Goal: Information Seeking & Learning: Understand process/instructions

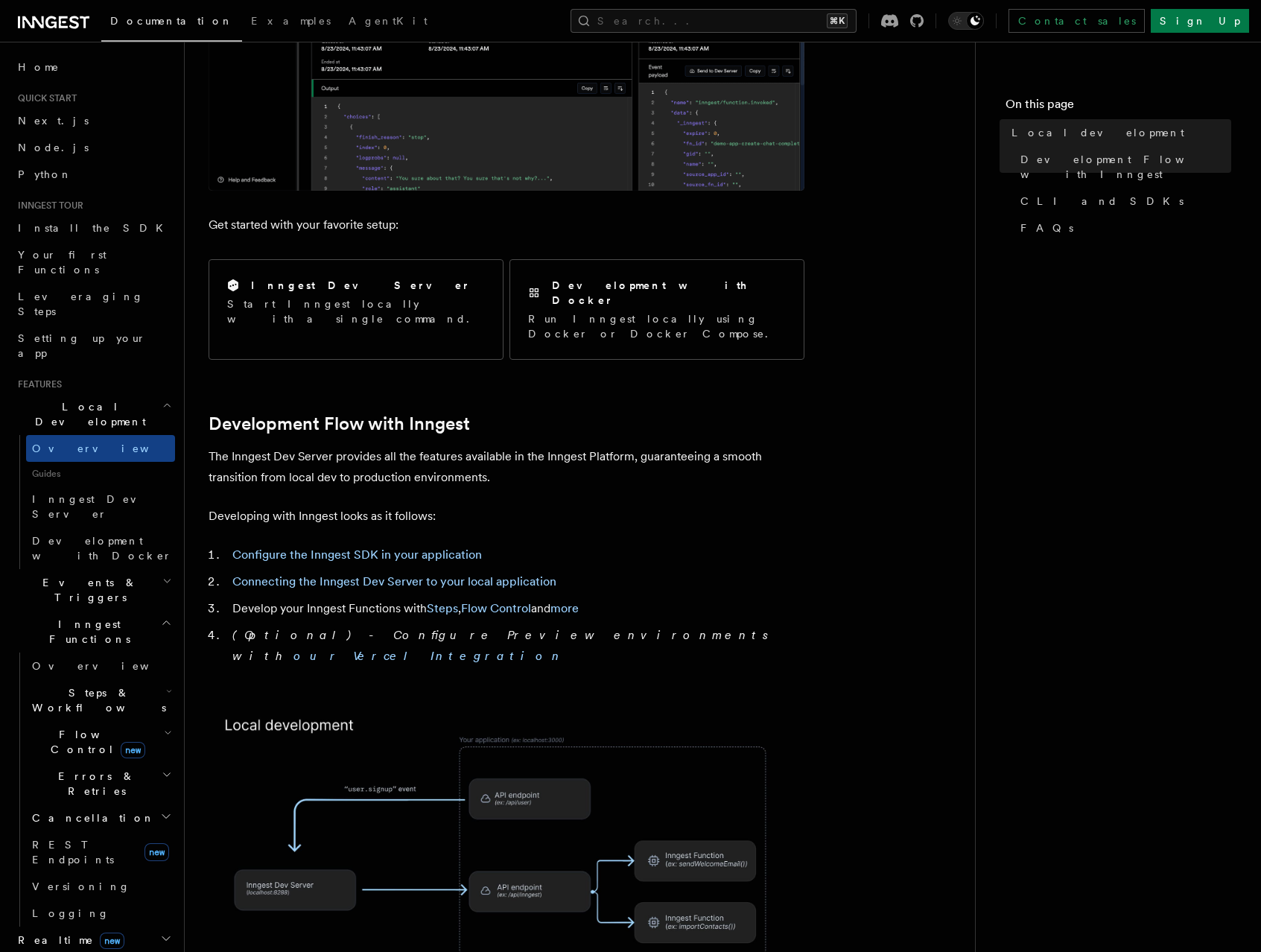
scroll to position [589, 0]
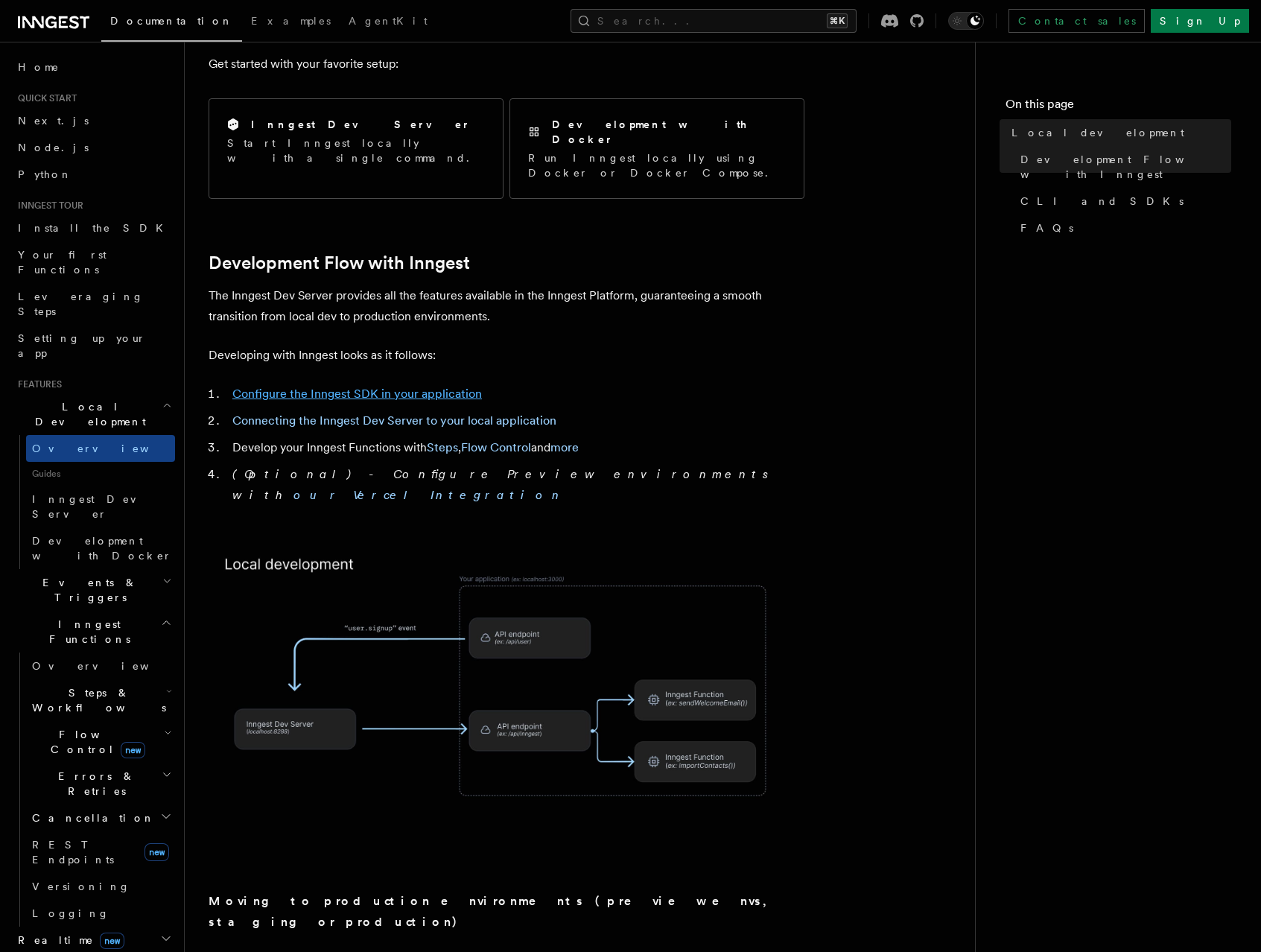
click at [348, 387] on link "Configure the Inngest SDK in your application" at bounding box center [357, 394] width 250 height 14
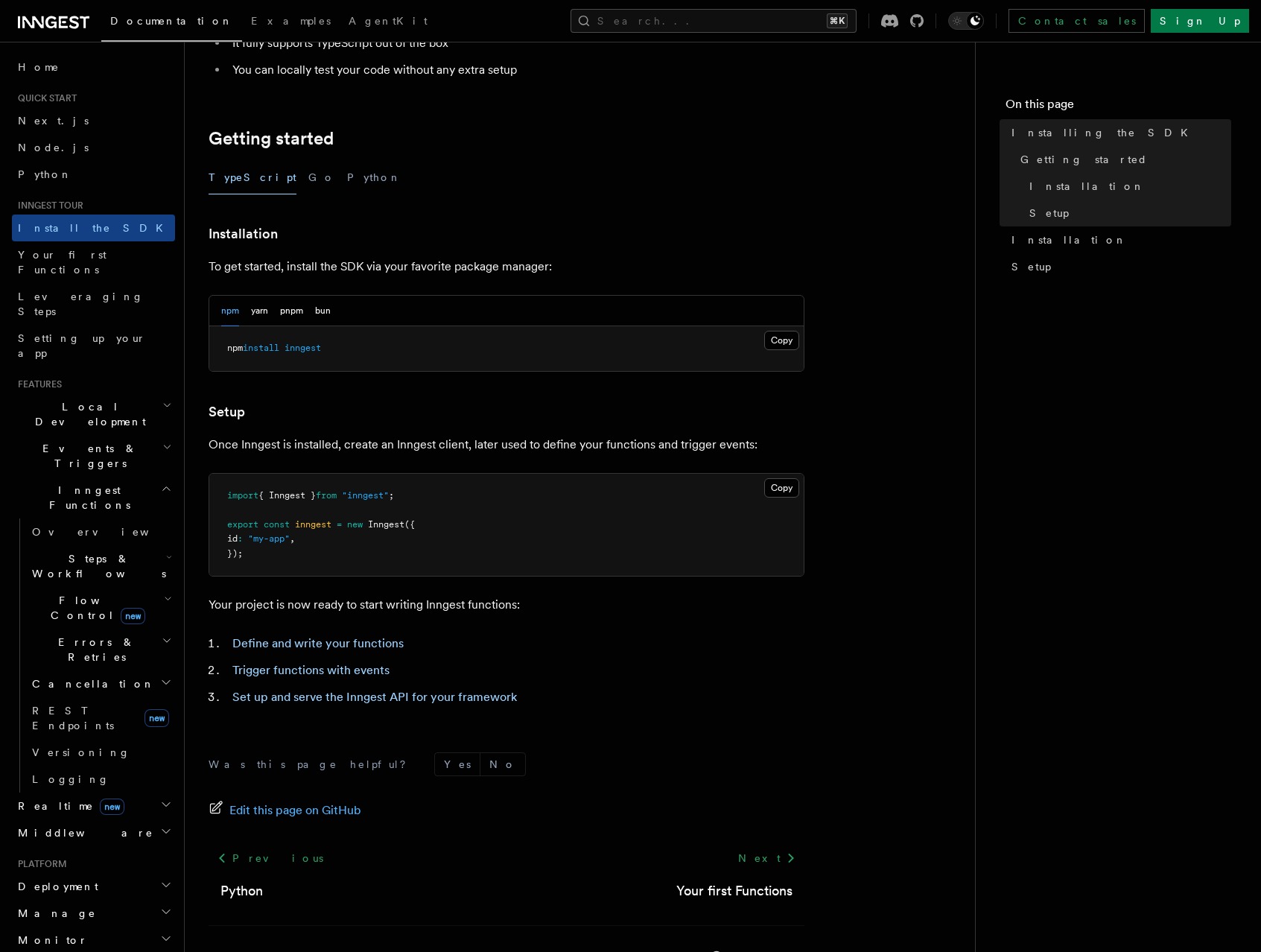
scroll to position [258, 0]
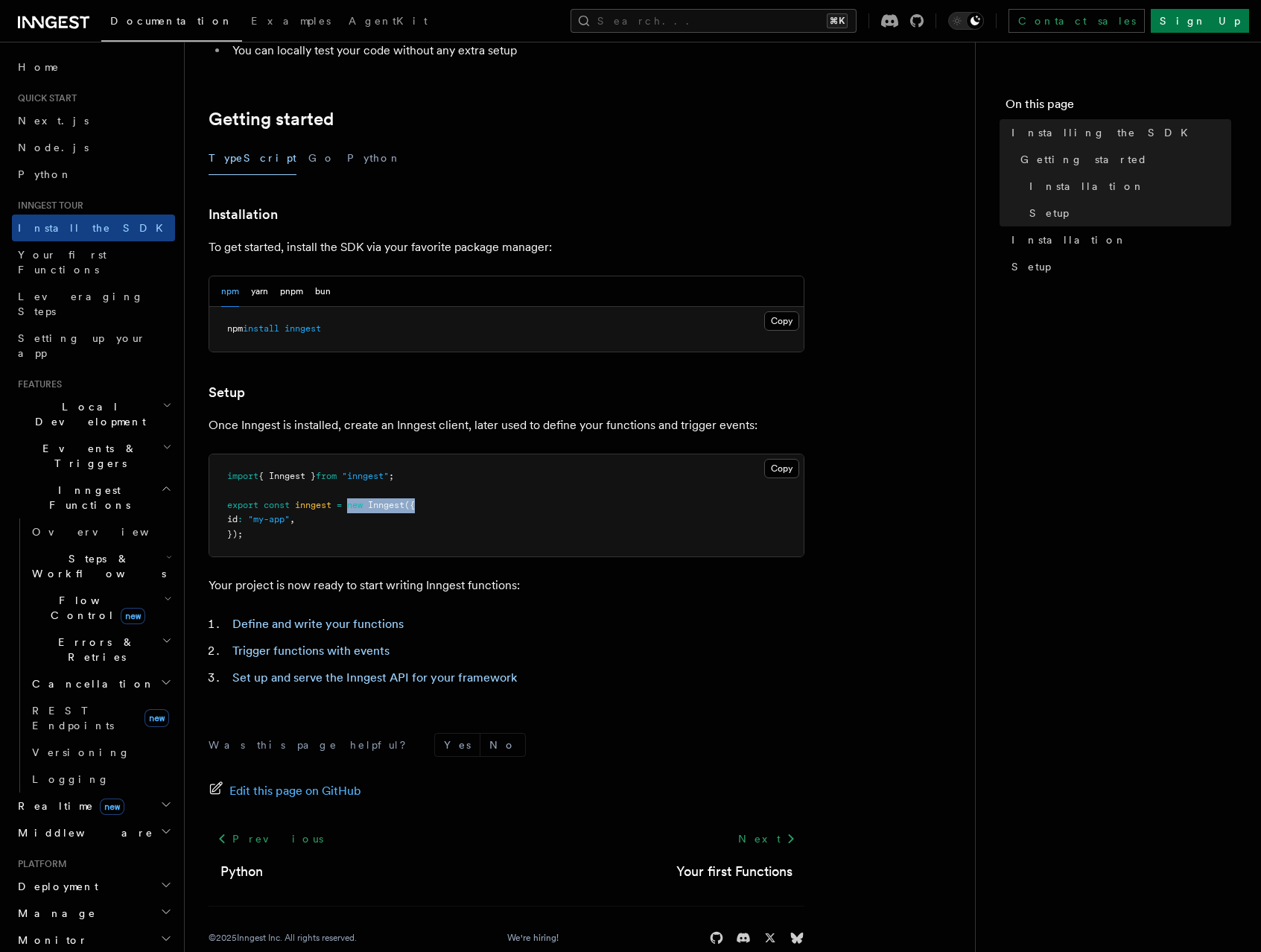
drag, startPoint x: 350, startPoint y: 506, endPoint x: 418, endPoint y: 507, distance: 68.0
click at [415, 507] on span "export const inngest = new Inngest ({" at bounding box center [321, 505] width 188 height 10
copy span "new Inngest ({"
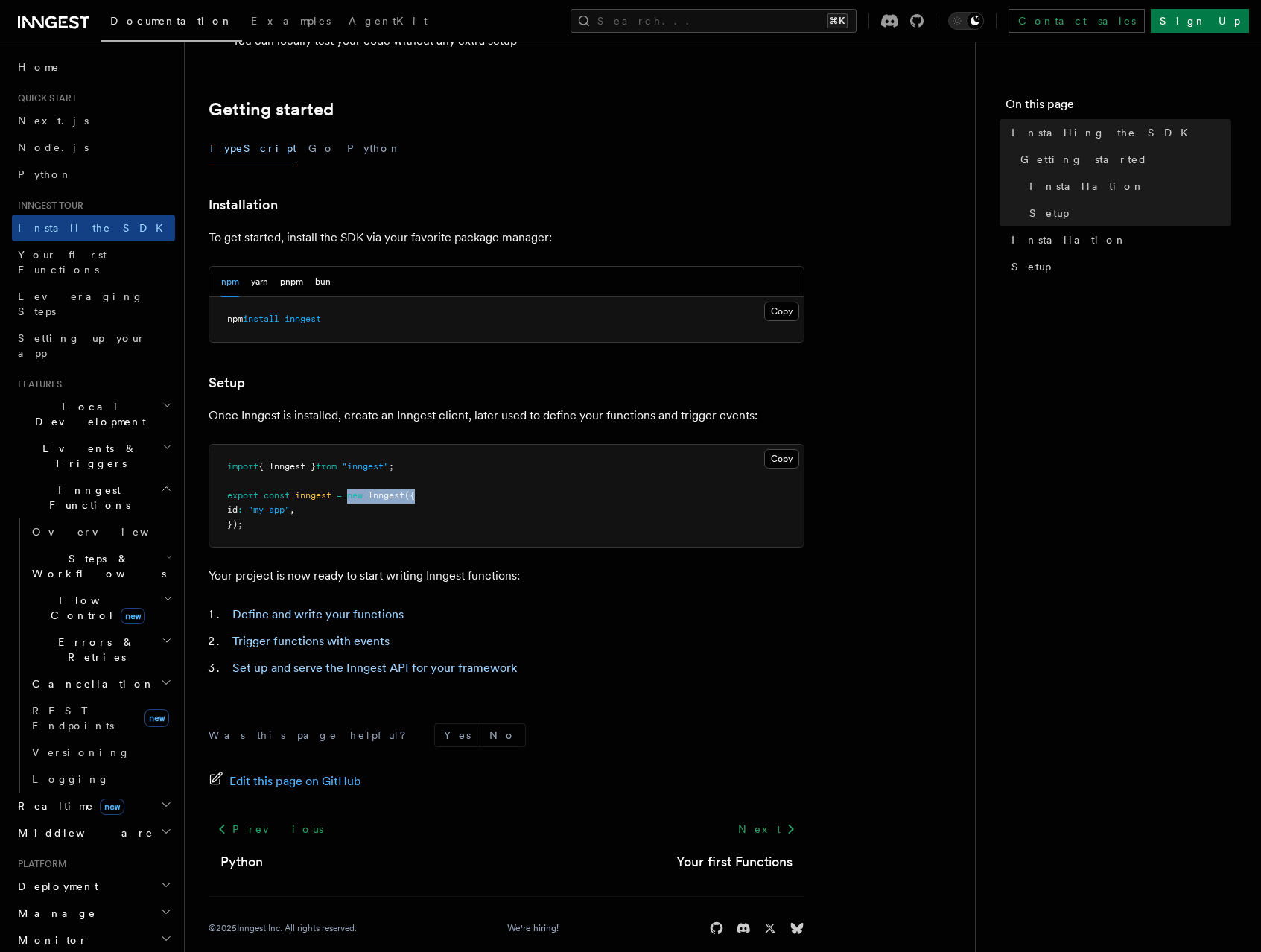
scroll to position [287, 0]
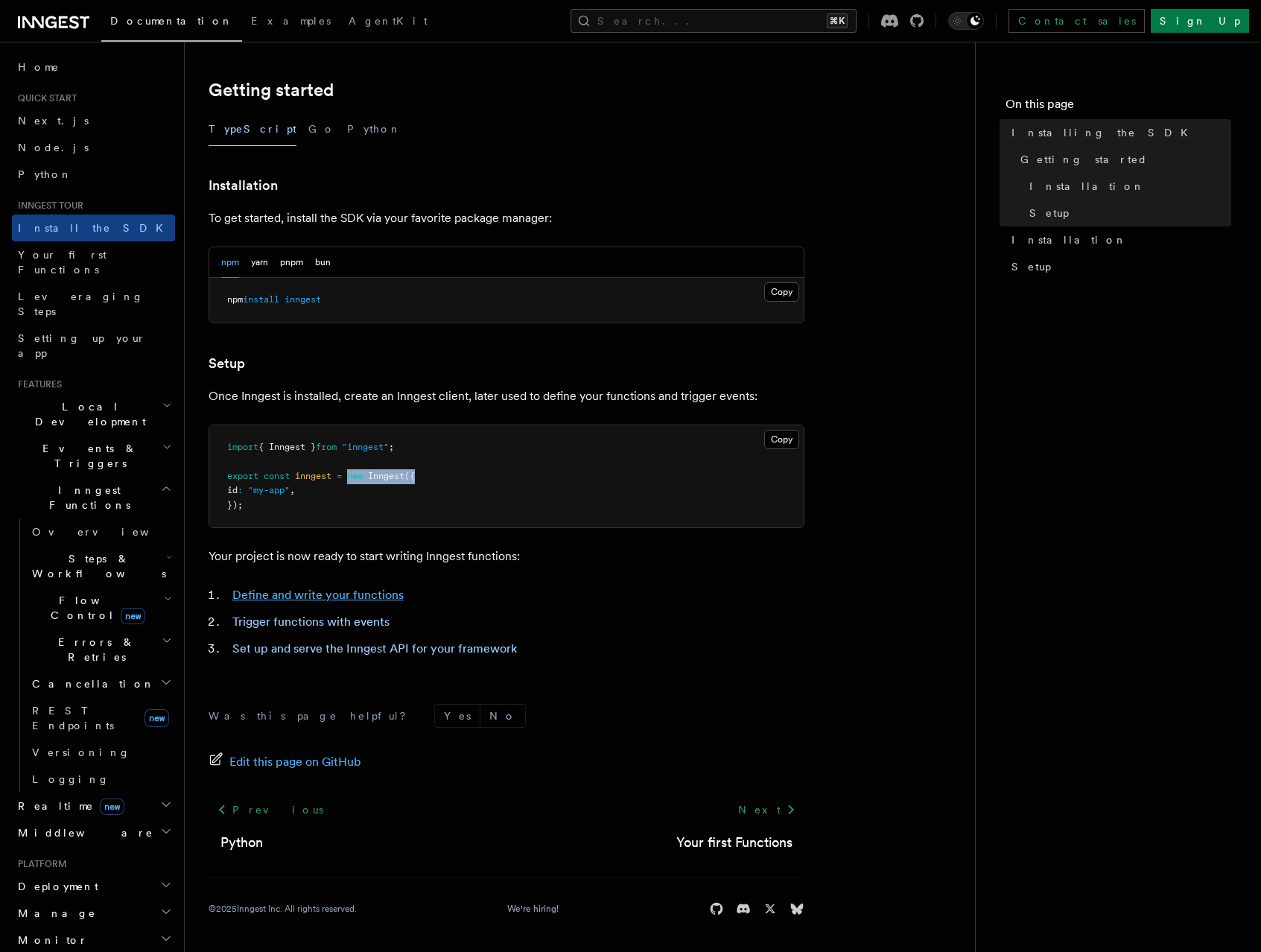
click at [357, 599] on link "Define and write your functions" at bounding box center [318, 595] width 171 height 14
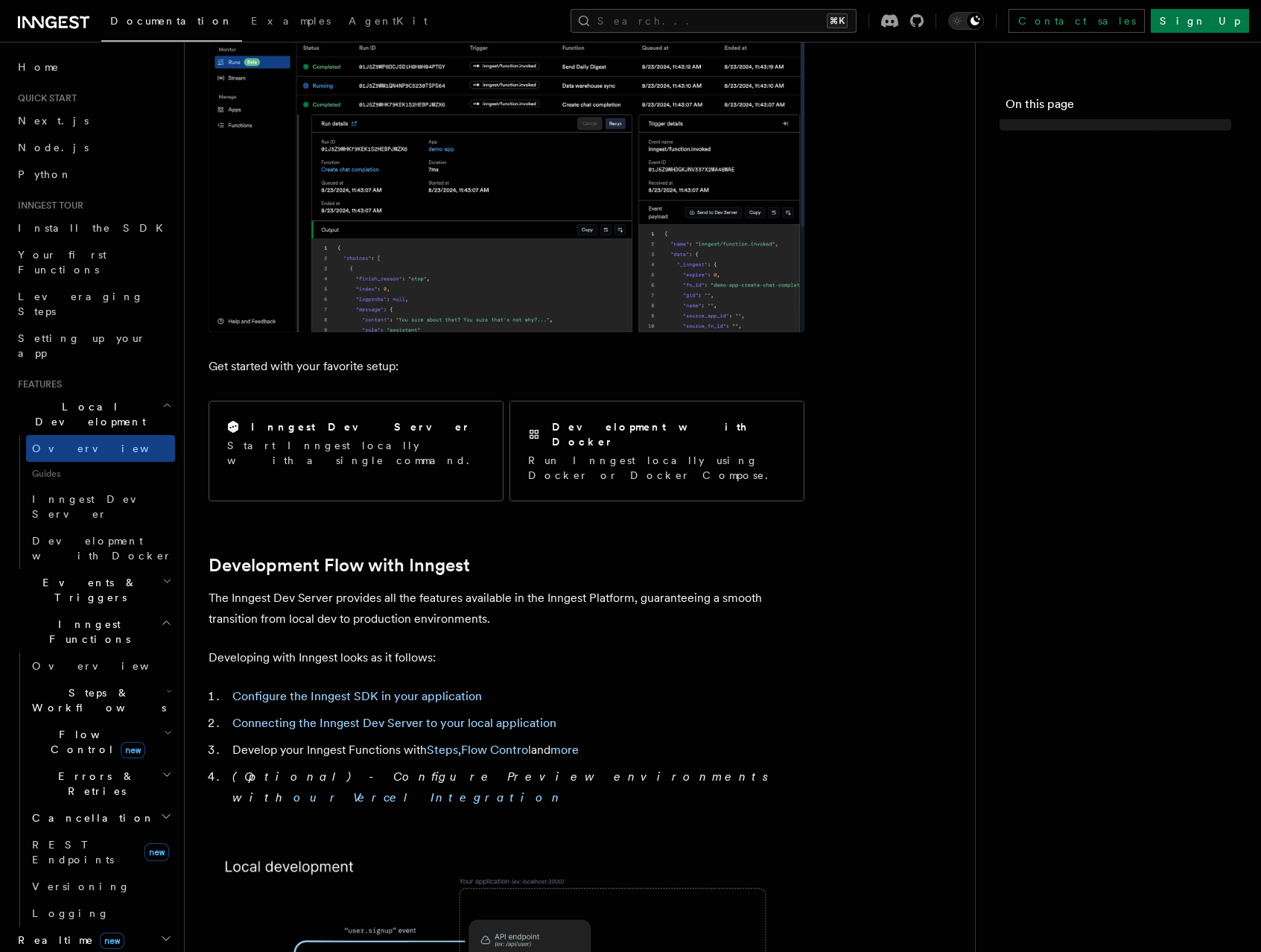
scroll to position [589, 0]
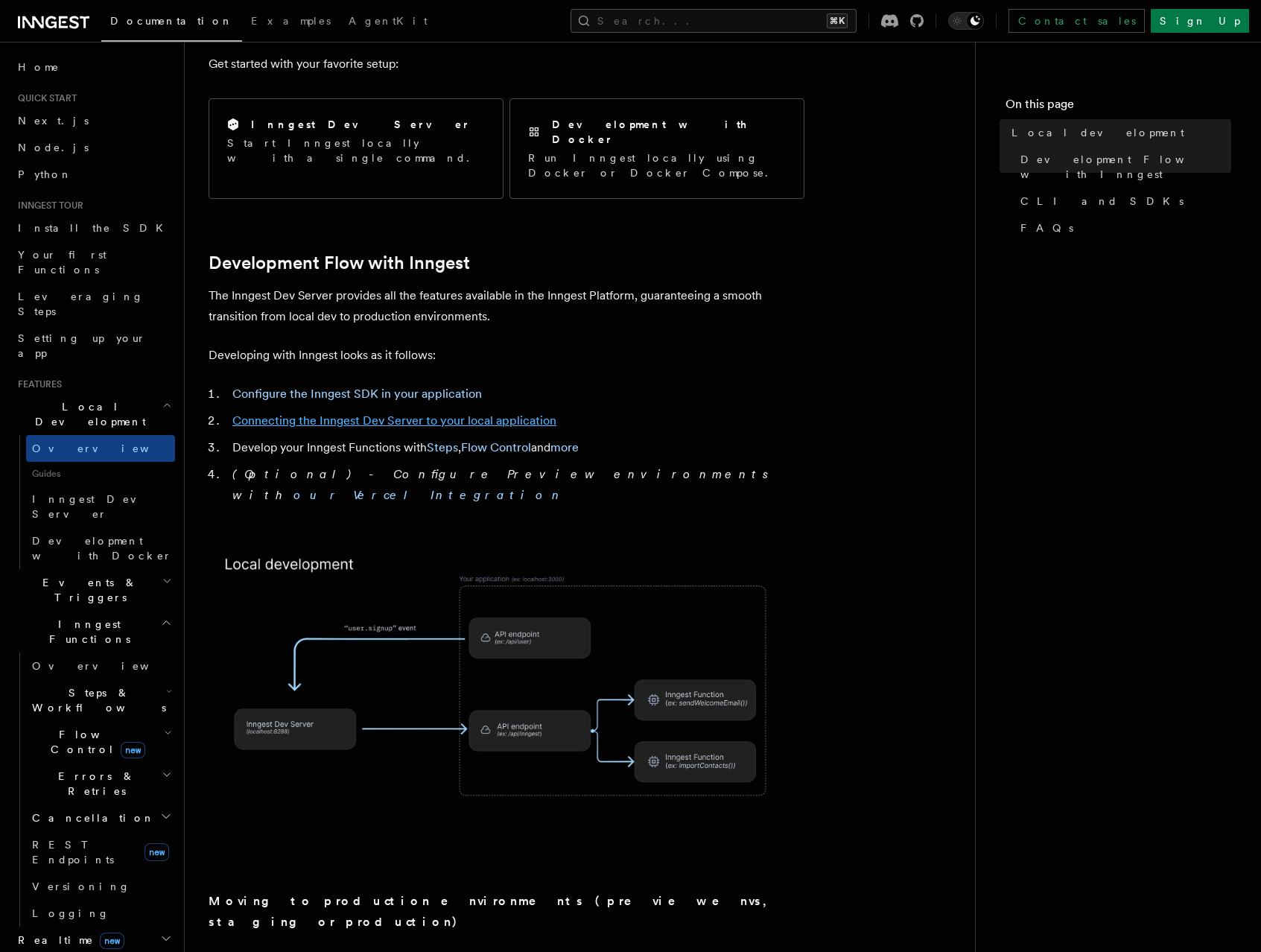
click at [319, 414] on link "Connecting the Inngest Dev Server to your local application" at bounding box center [394, 420] width 324 height 14
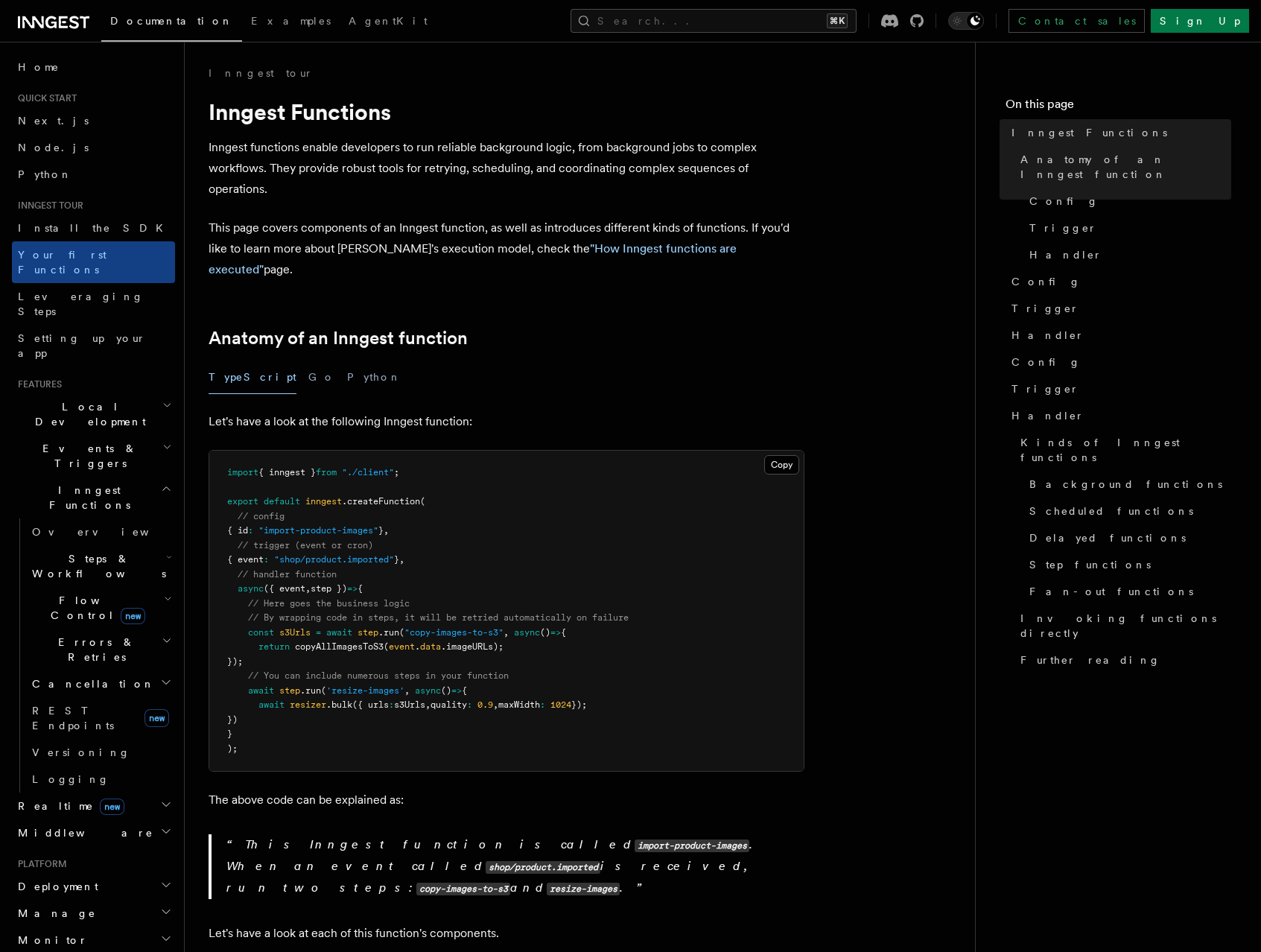
click at [405, 243] on p "This page covers components of an Inngest function, as well as introduces diffe…" at bounding box center [506, 249] width 596 height 63
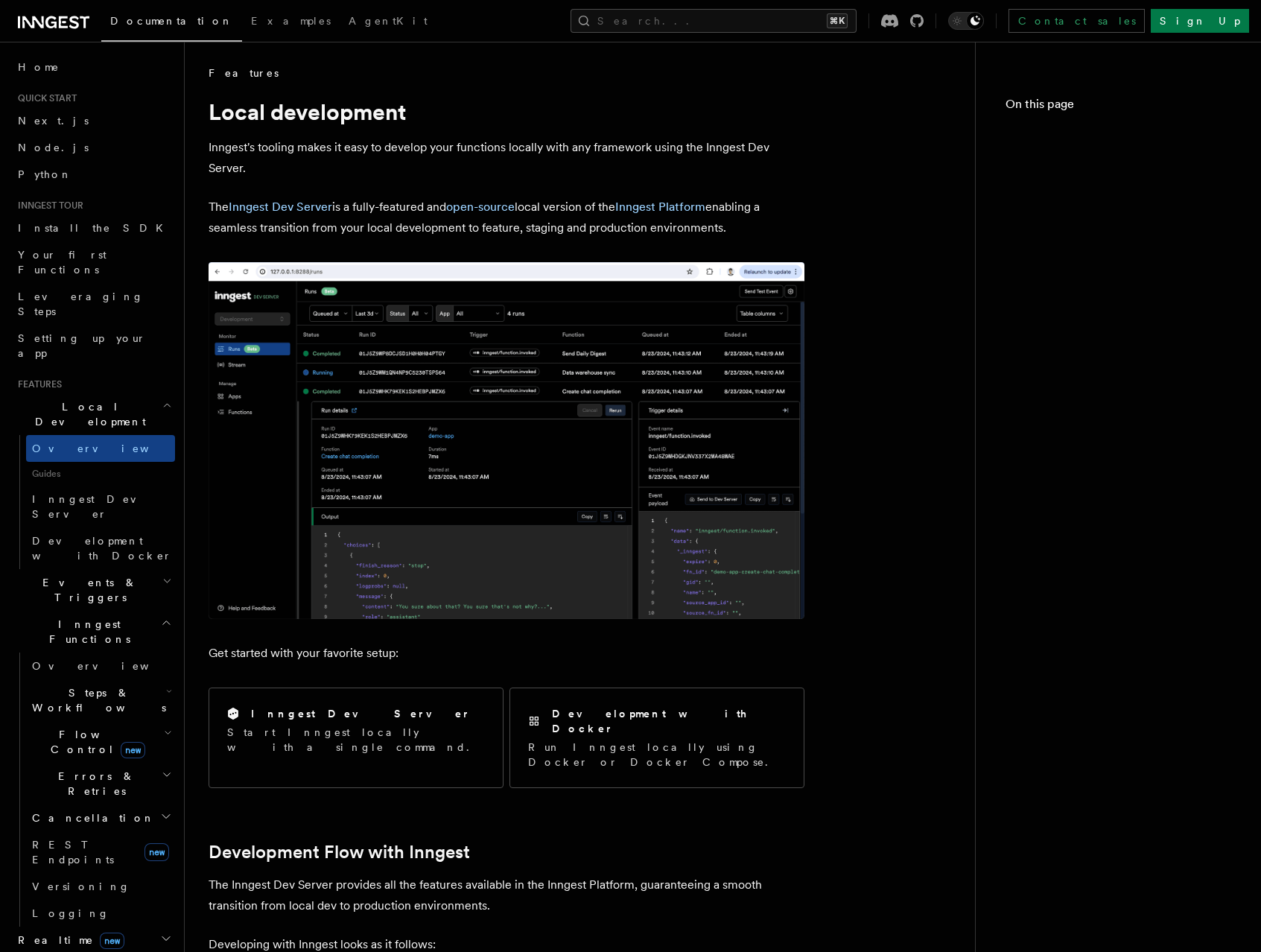
scroll to position [589, 0]
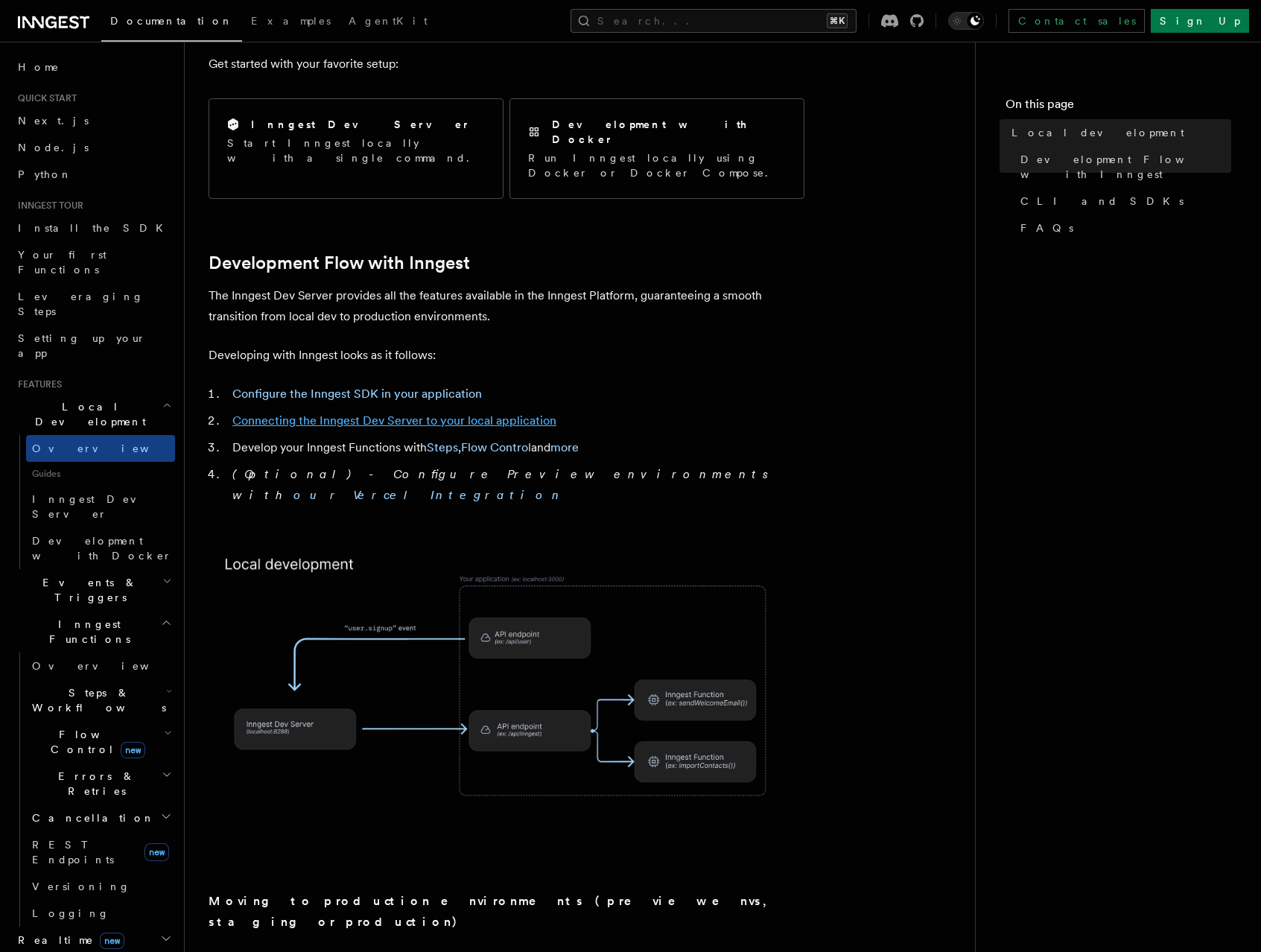
click at [283, 414] on link "Connecting the Inngest Dev Server to your local application" at bounding box center [394, 420] width 324 height 14
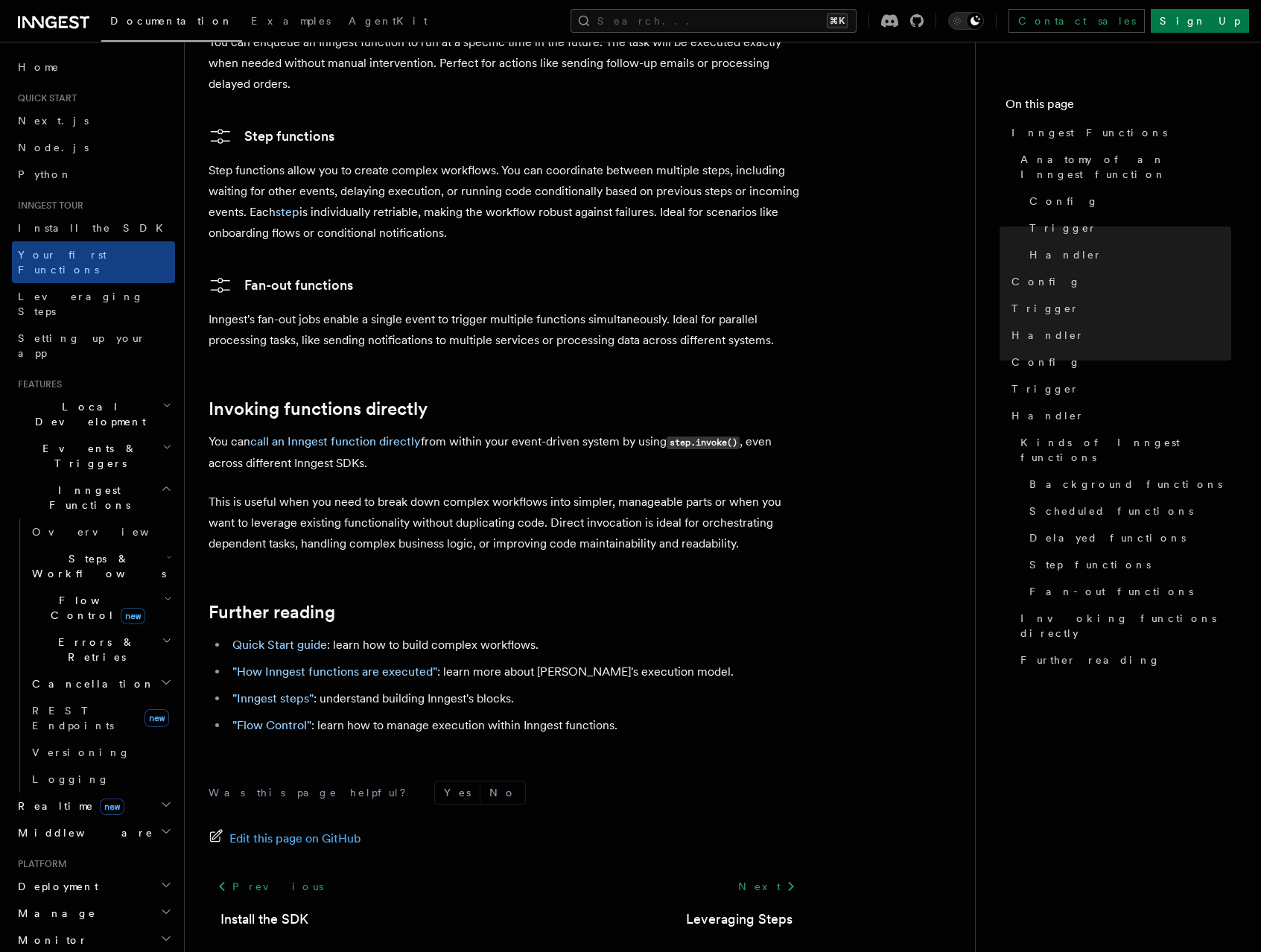
scroll to position [2700, 0]
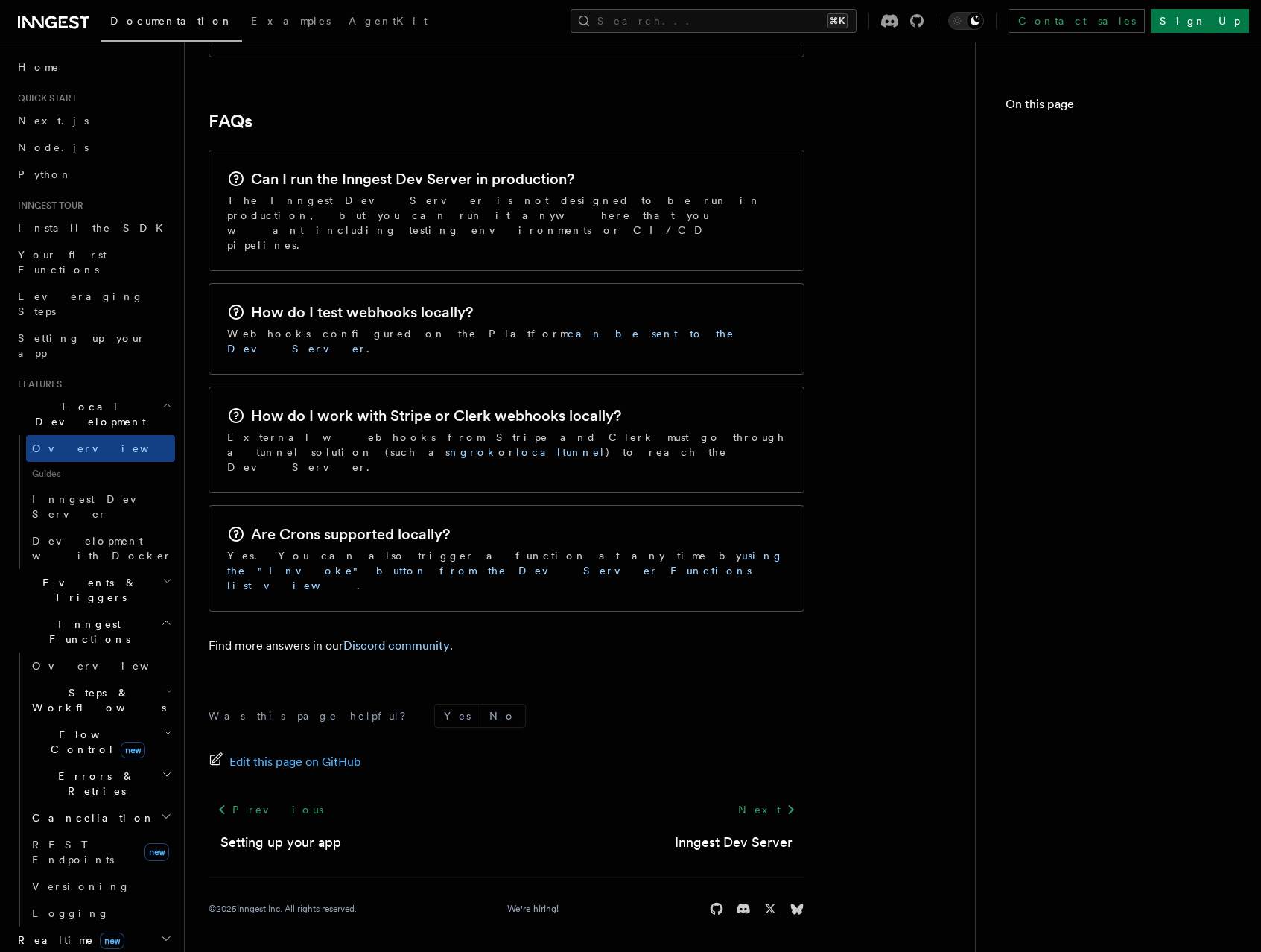
scroll to position [589, 0]
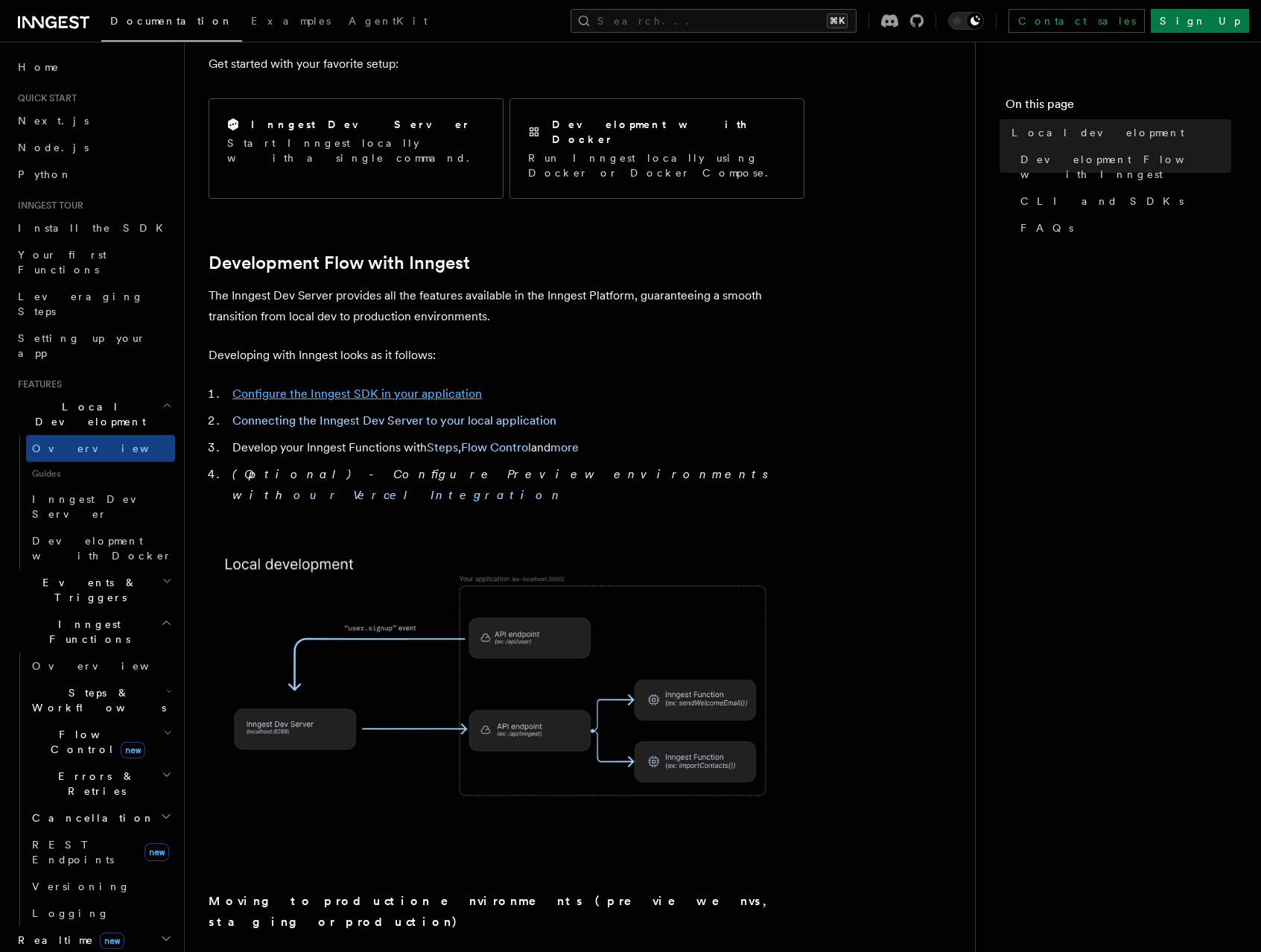
click at [307, 387] on link "Configure the Inngest SDK in your application" at bounding box center [357, 394] width 250 height 14
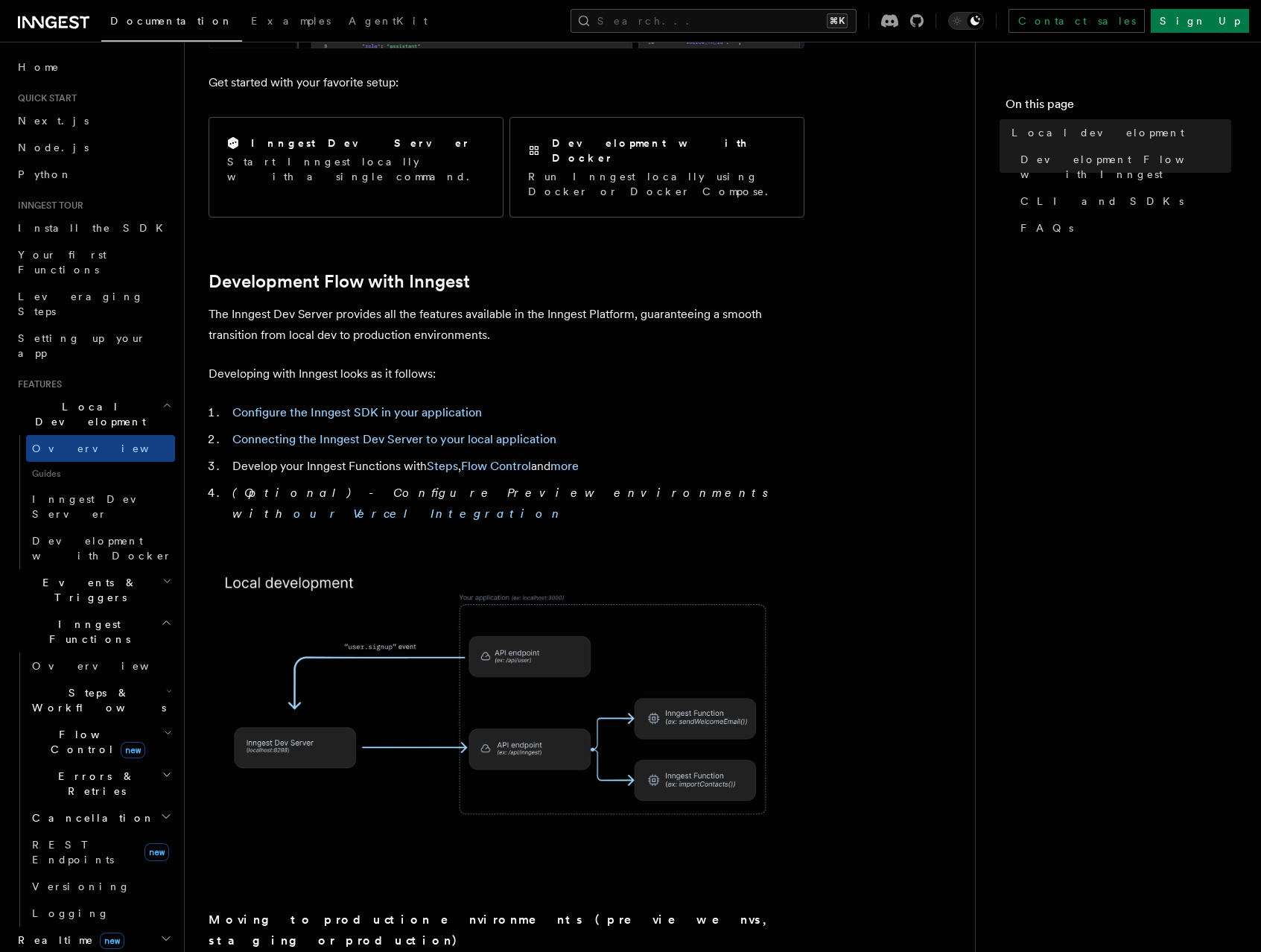
scroll to position [556, 0]
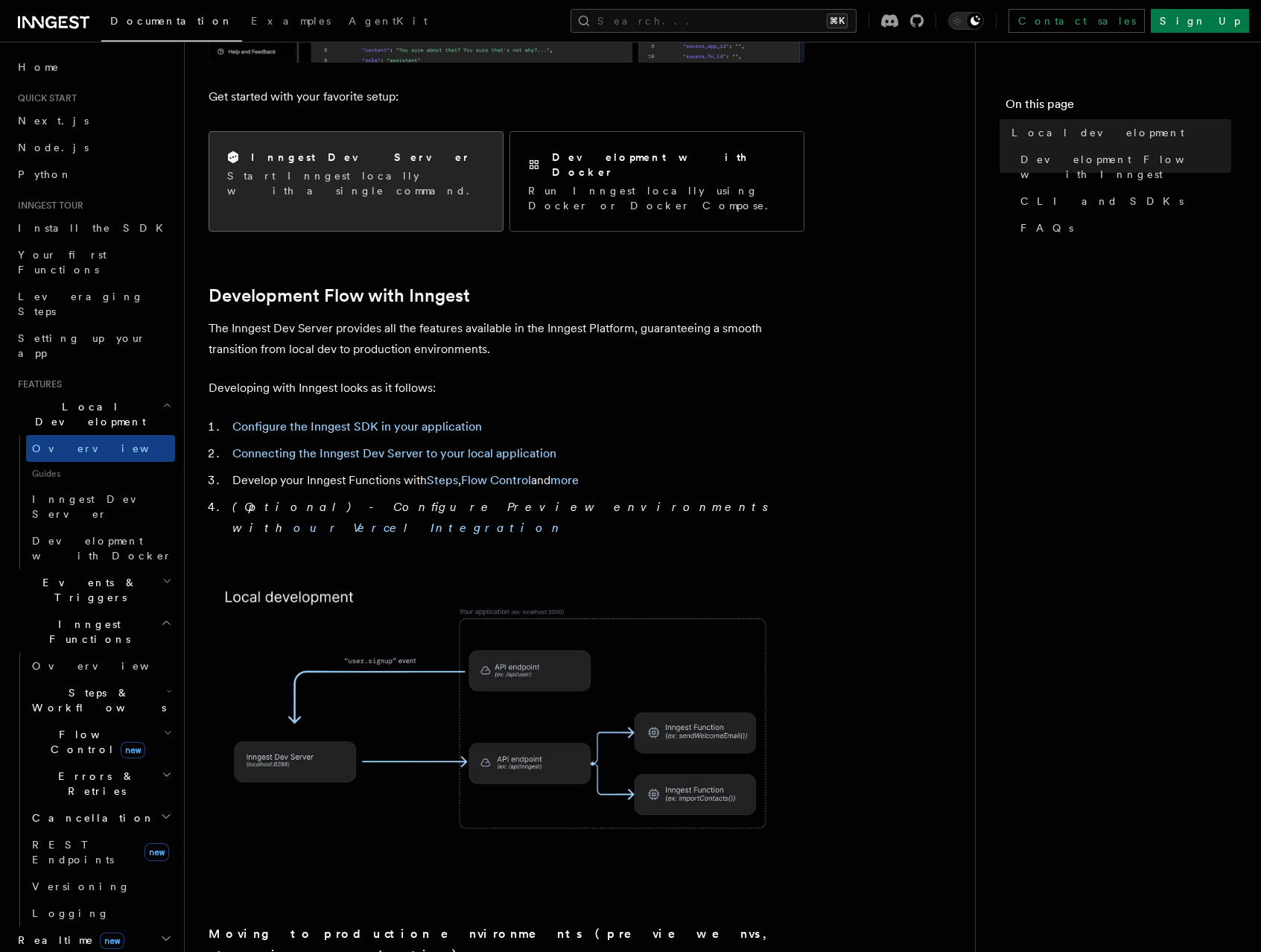
click at [324, 164] on h2 "Inngest Dev Server" at bounding box center [361, 157] width 220 height 15
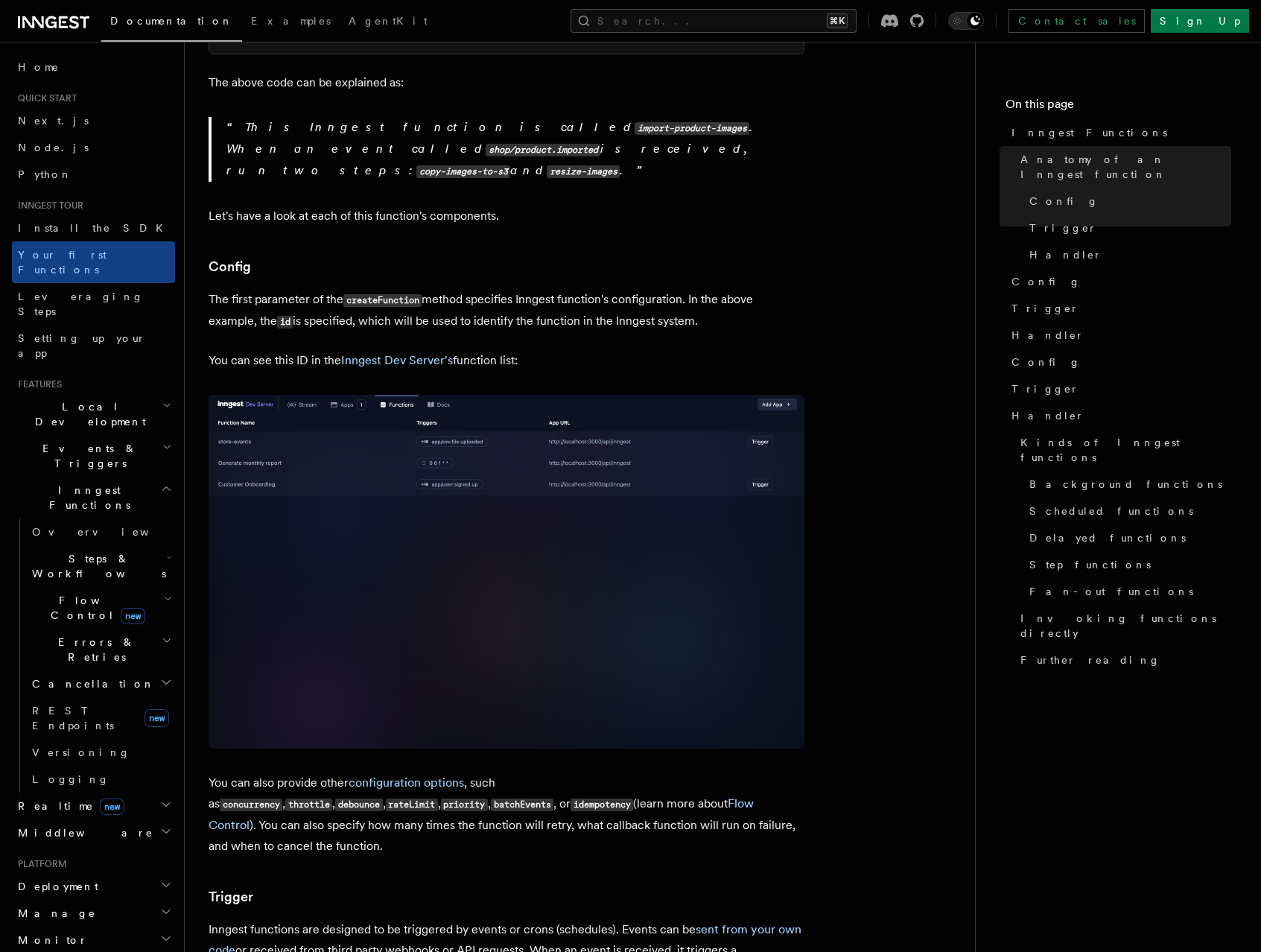
scroll to position [897, 0]
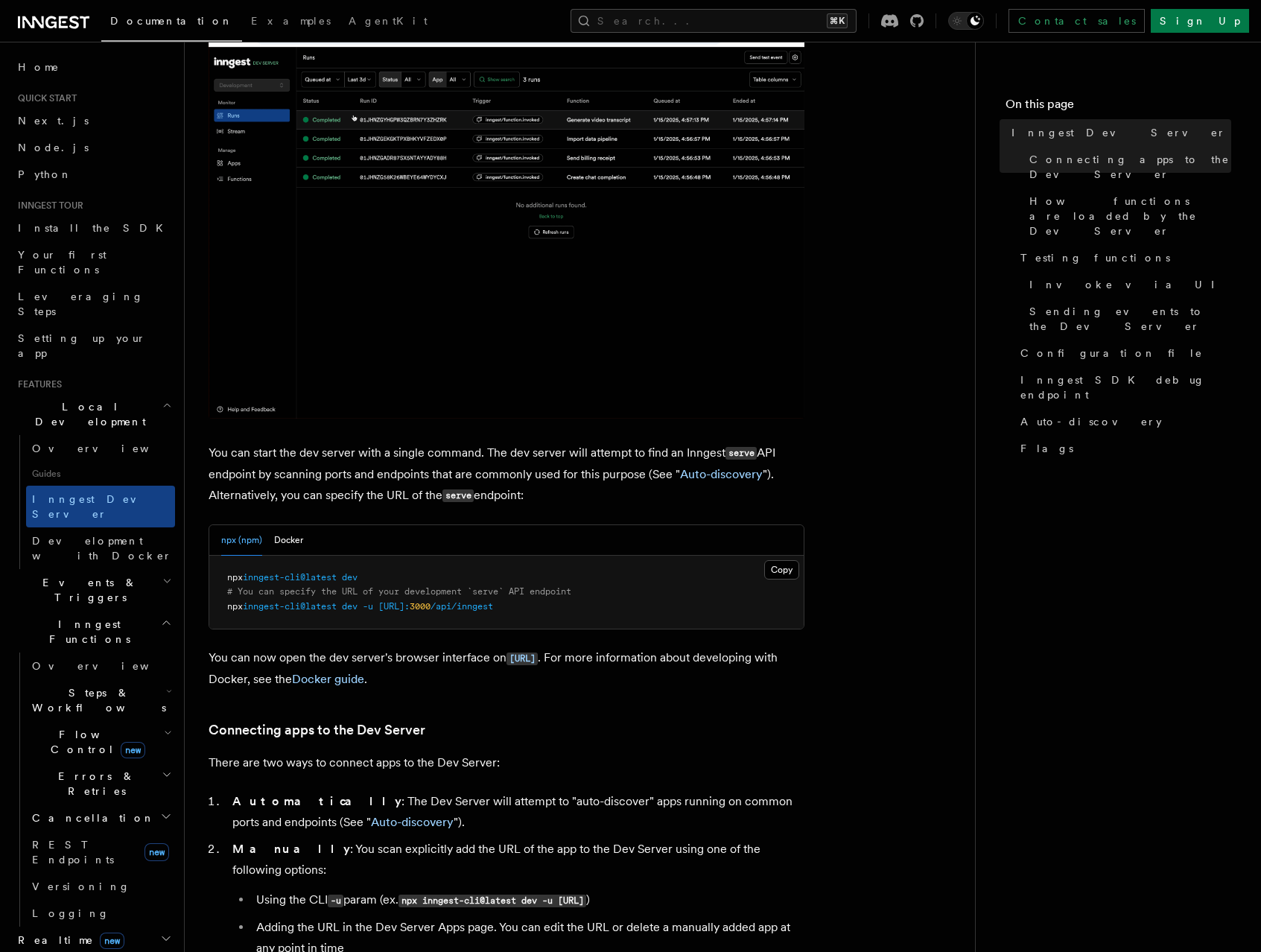
scroll to position [406, 0]
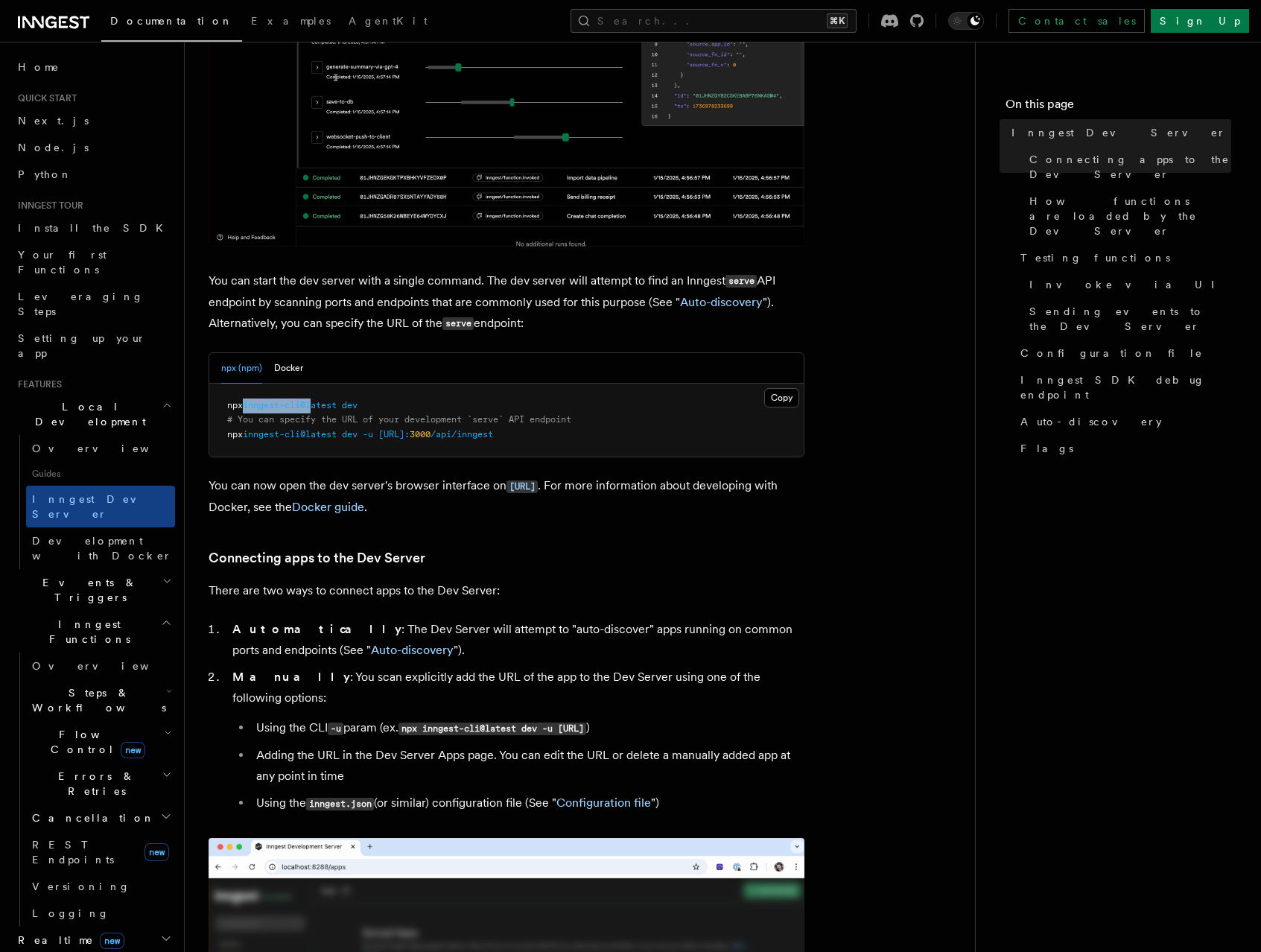
drag, startPoint x: 248, startPoint y: 405, endPoint x: 319, endPoint y: 408, distance: 71.1
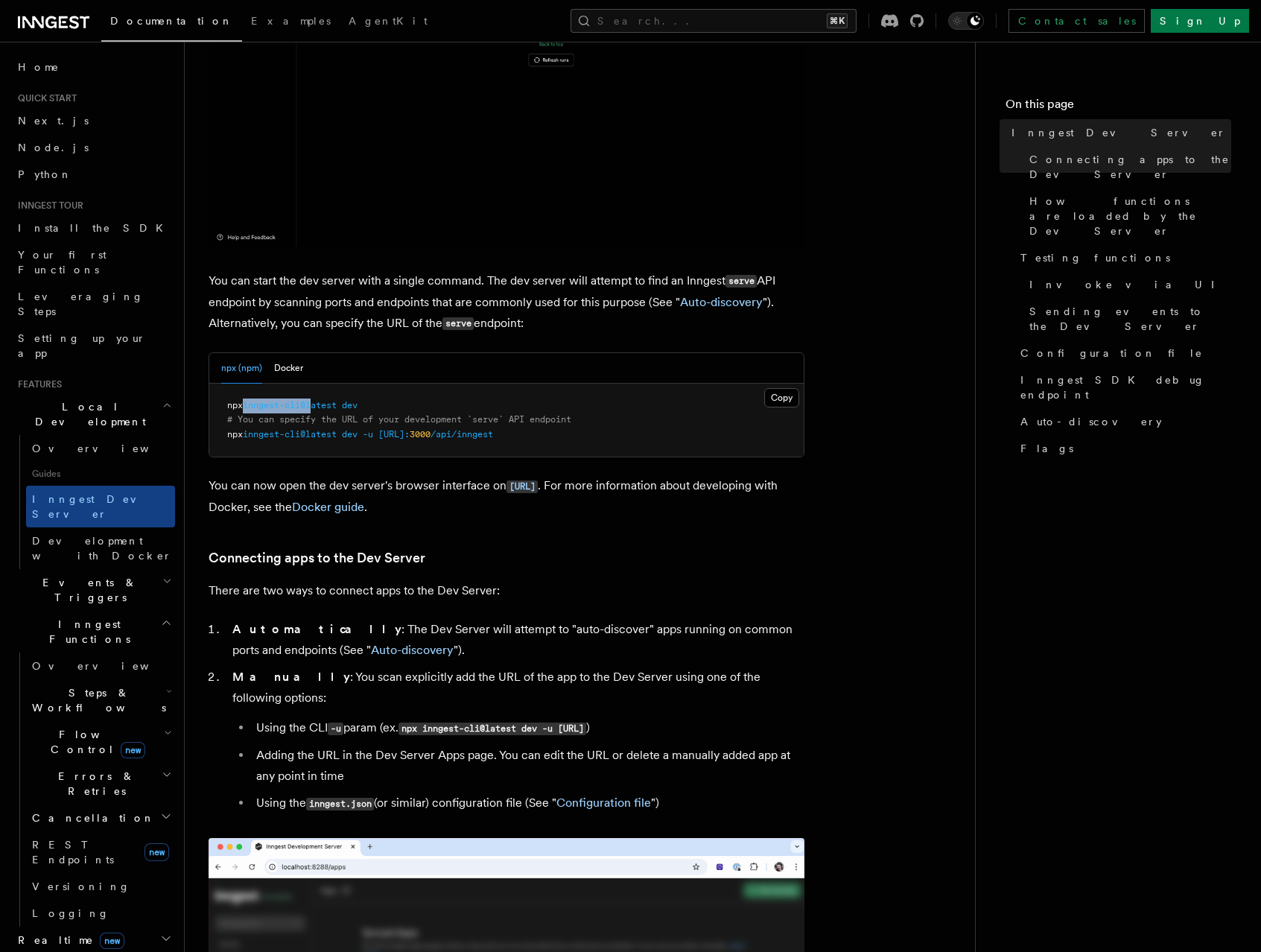
click at [319, 408] on span "inngest-cli@latest" at bounding box center [289, 405] width 94 height 10
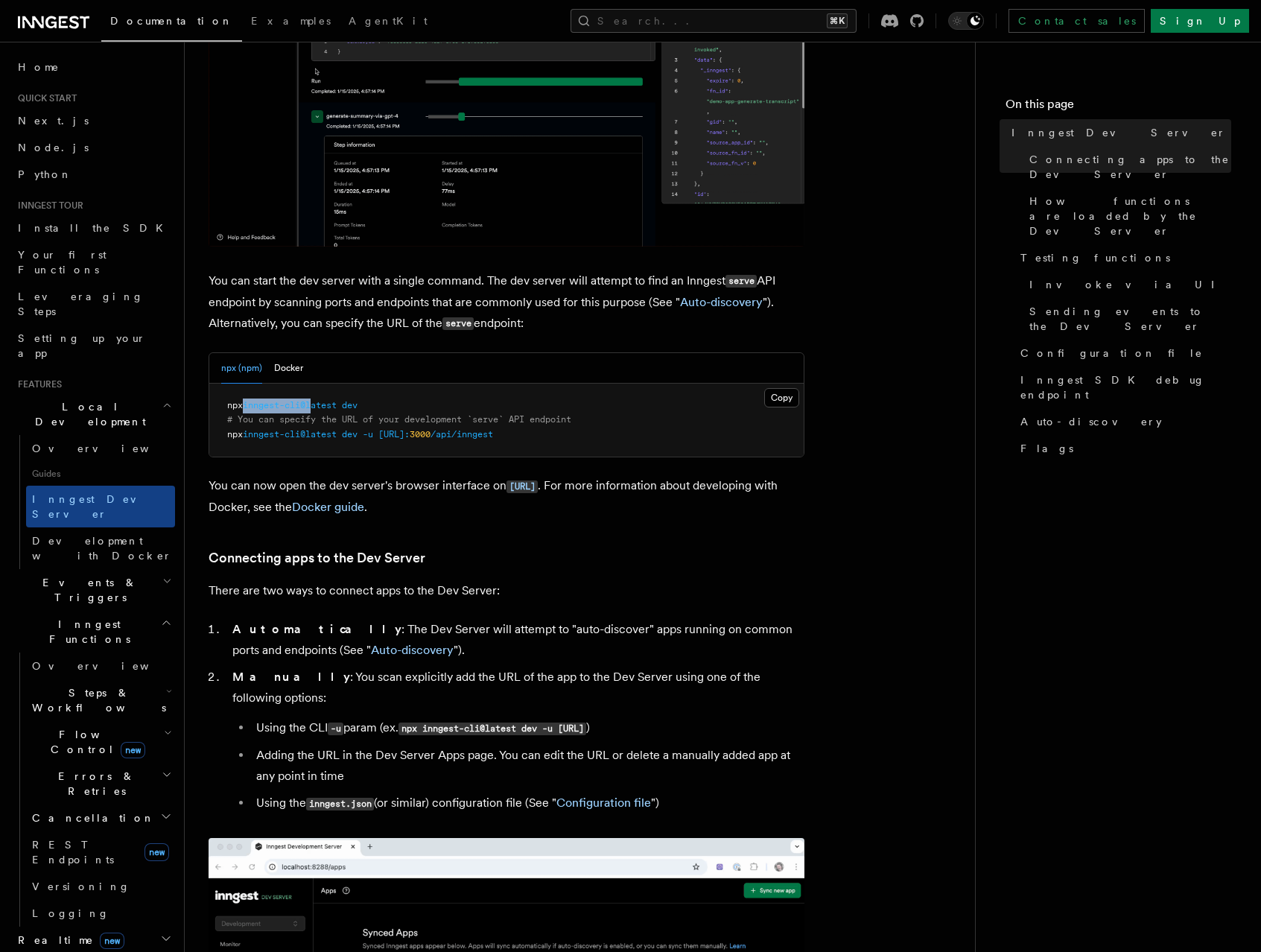
copy span "inngest-cli@l"
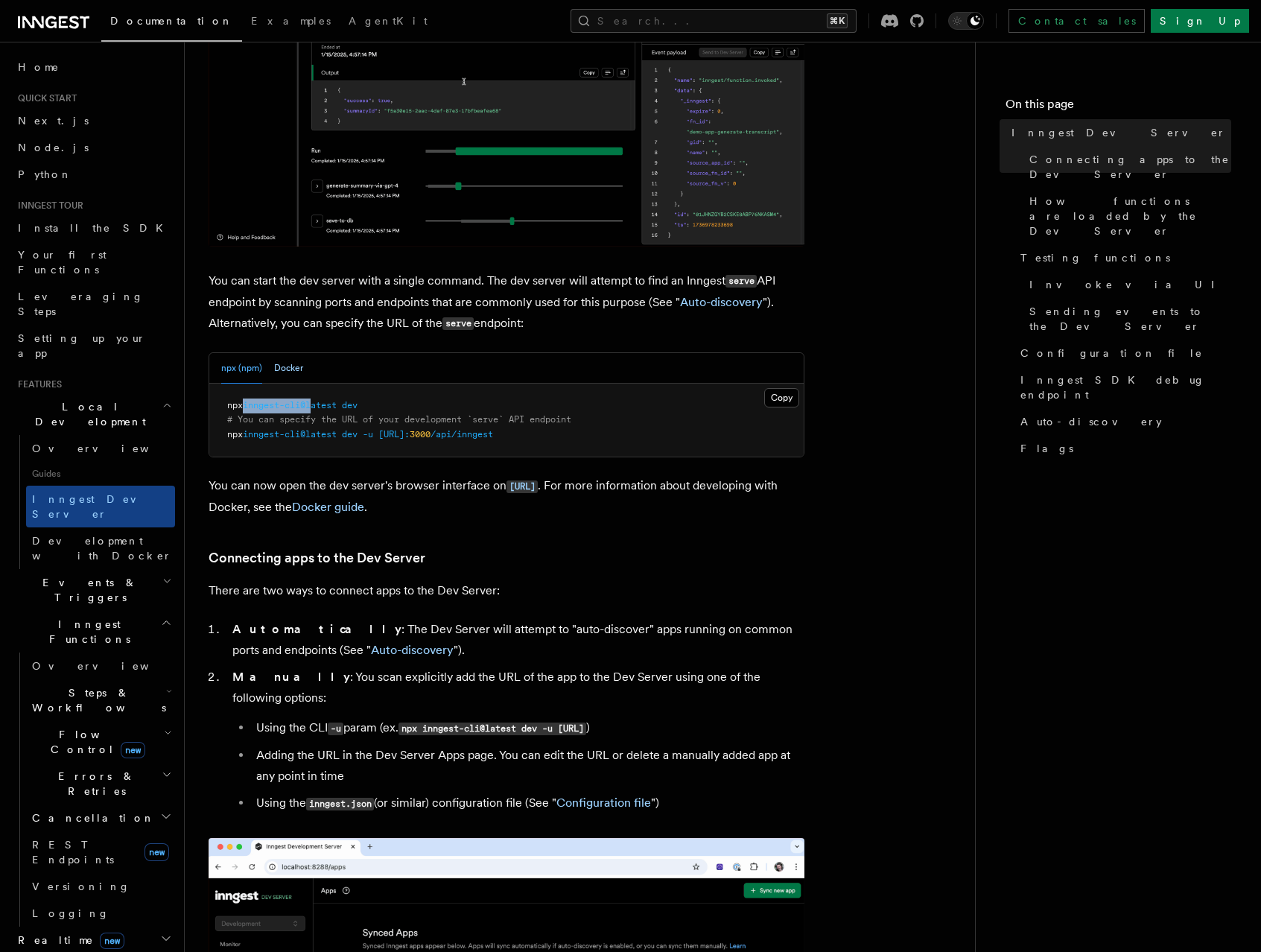
click at [276, 369] on button "Docker" at bounding box center [288, 368] width 29 height 31
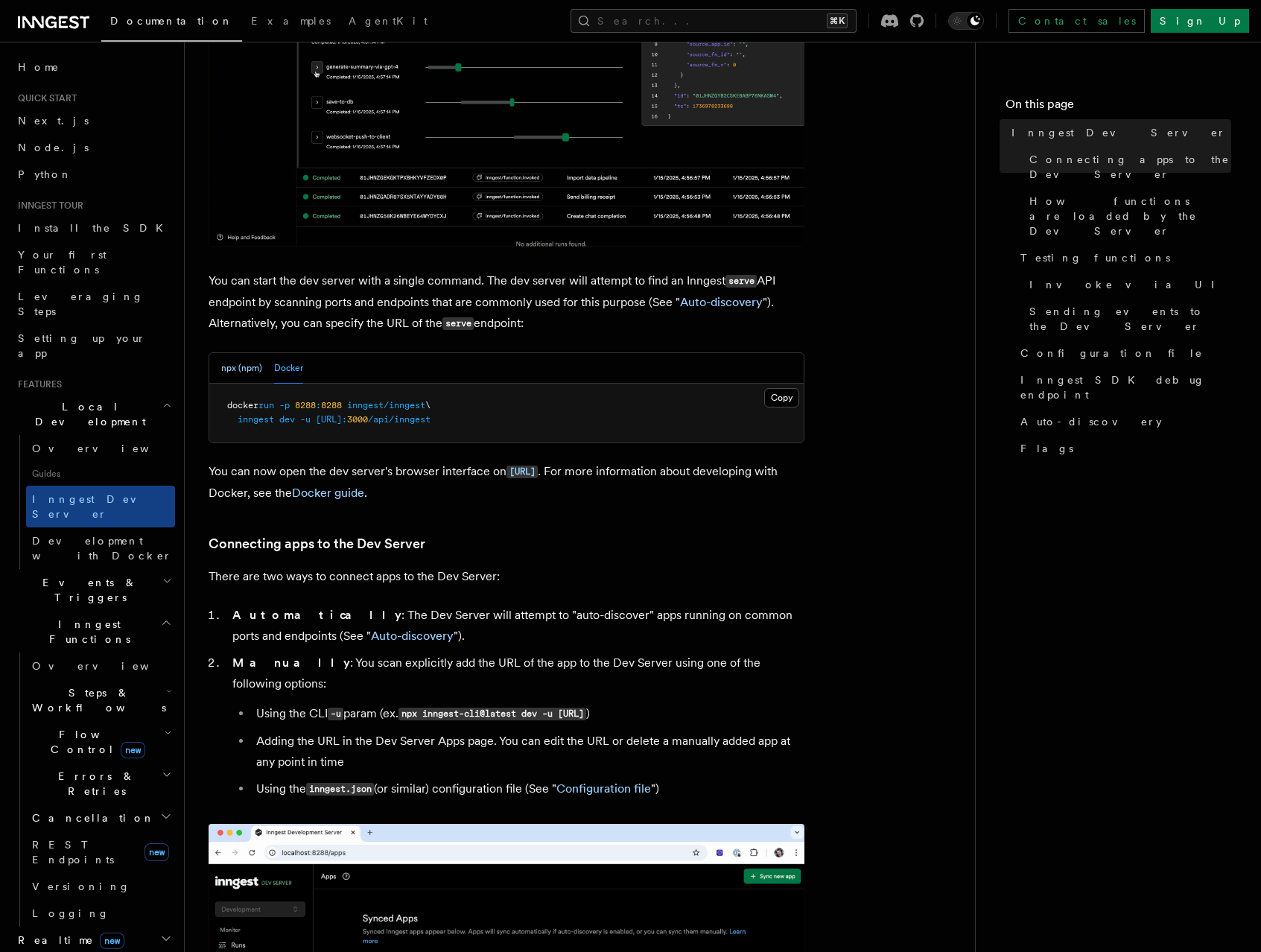
click at [227, 367] on button "npx (npm)" at bounding box center [241, 368] width 41 height 31
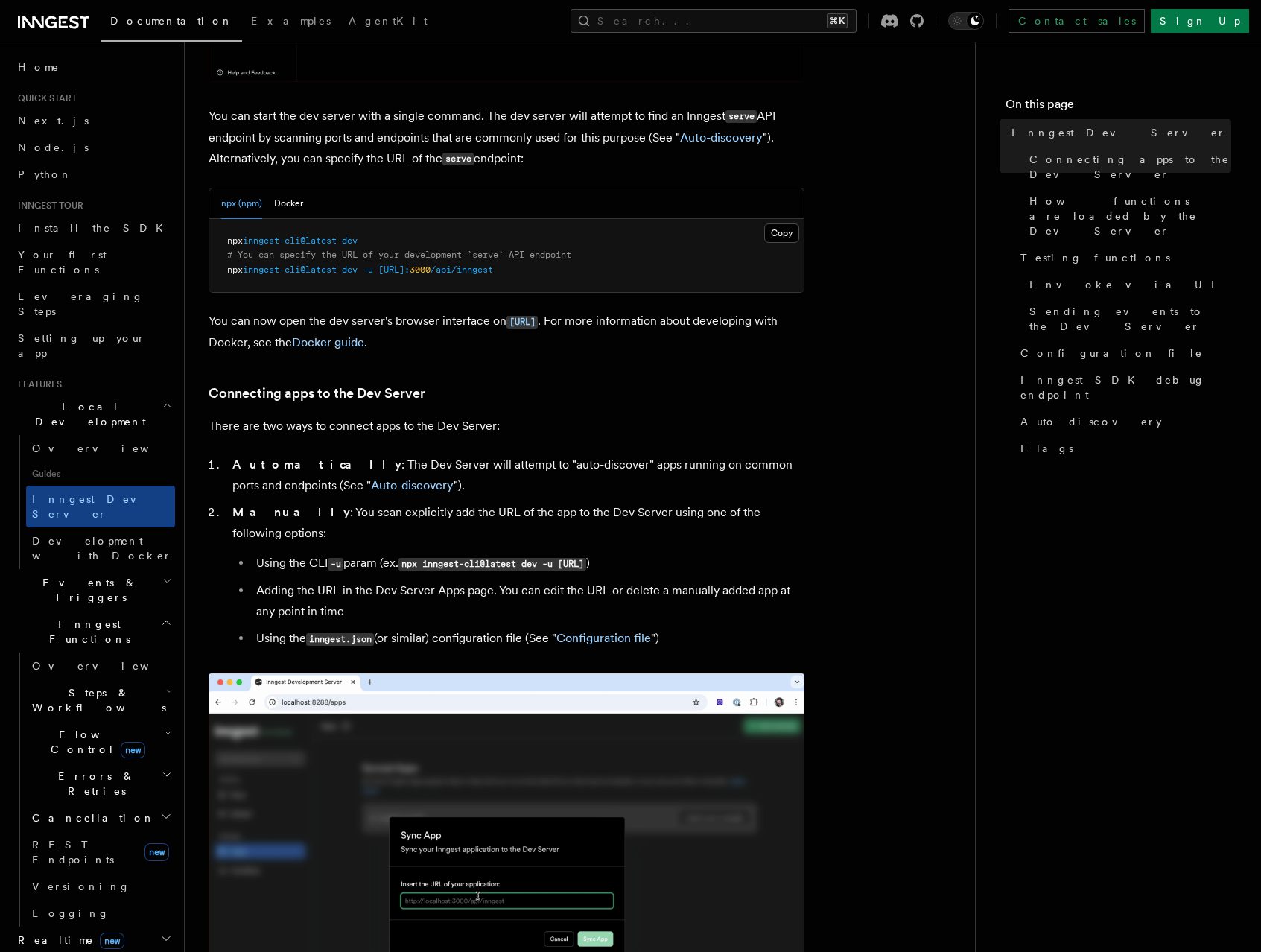
scroll to position [552, 0]
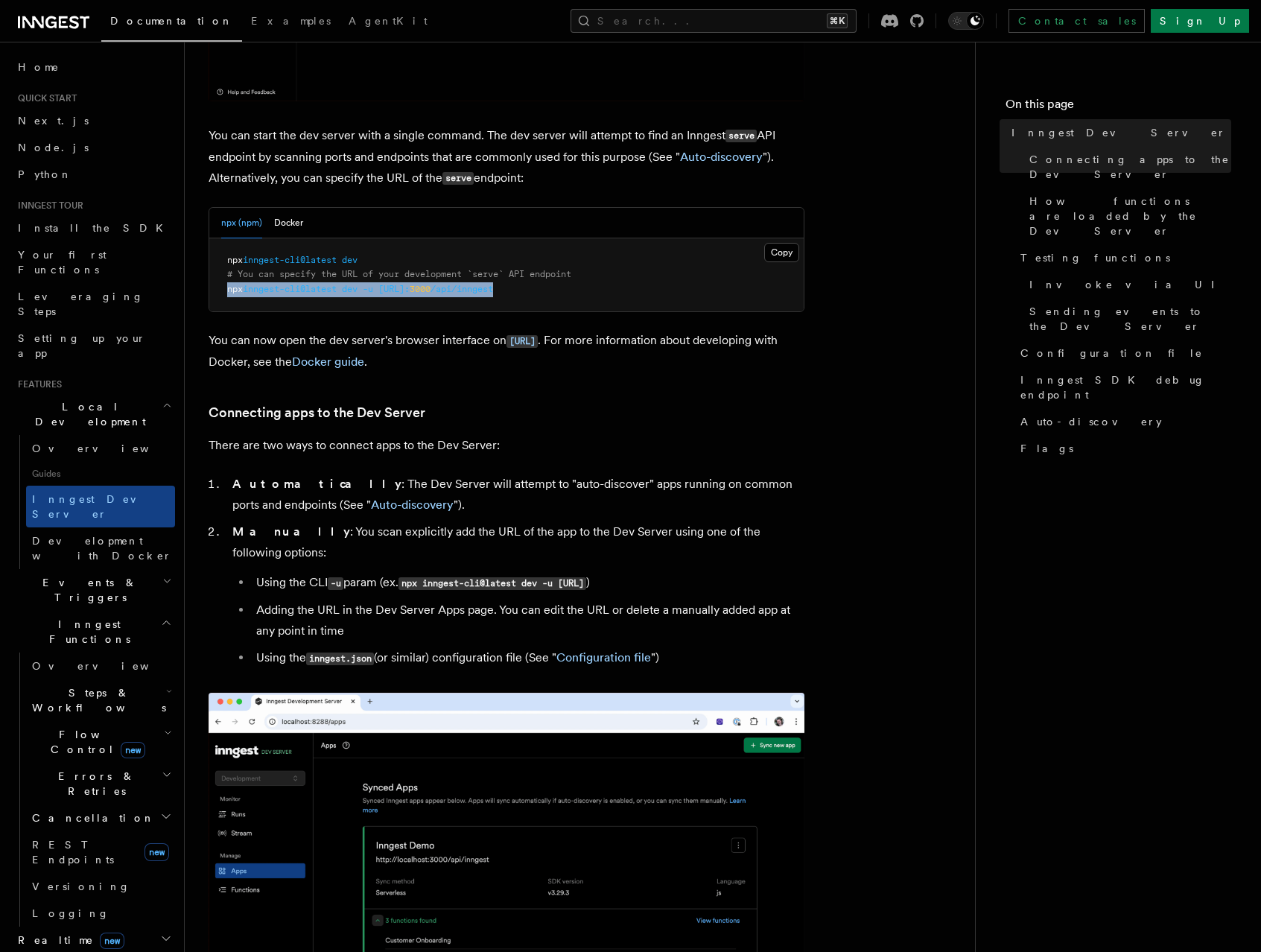
drag, startPoint x: 228, startPoint y: 292, endPoint x: 578, endPoint y: 302, distance: 350.1
click at [578, 302] on pre "npx inngest-cli@latest dev # You can specify the URL of your development `serve…" at bounding box center [506, 275] width 595 height 73
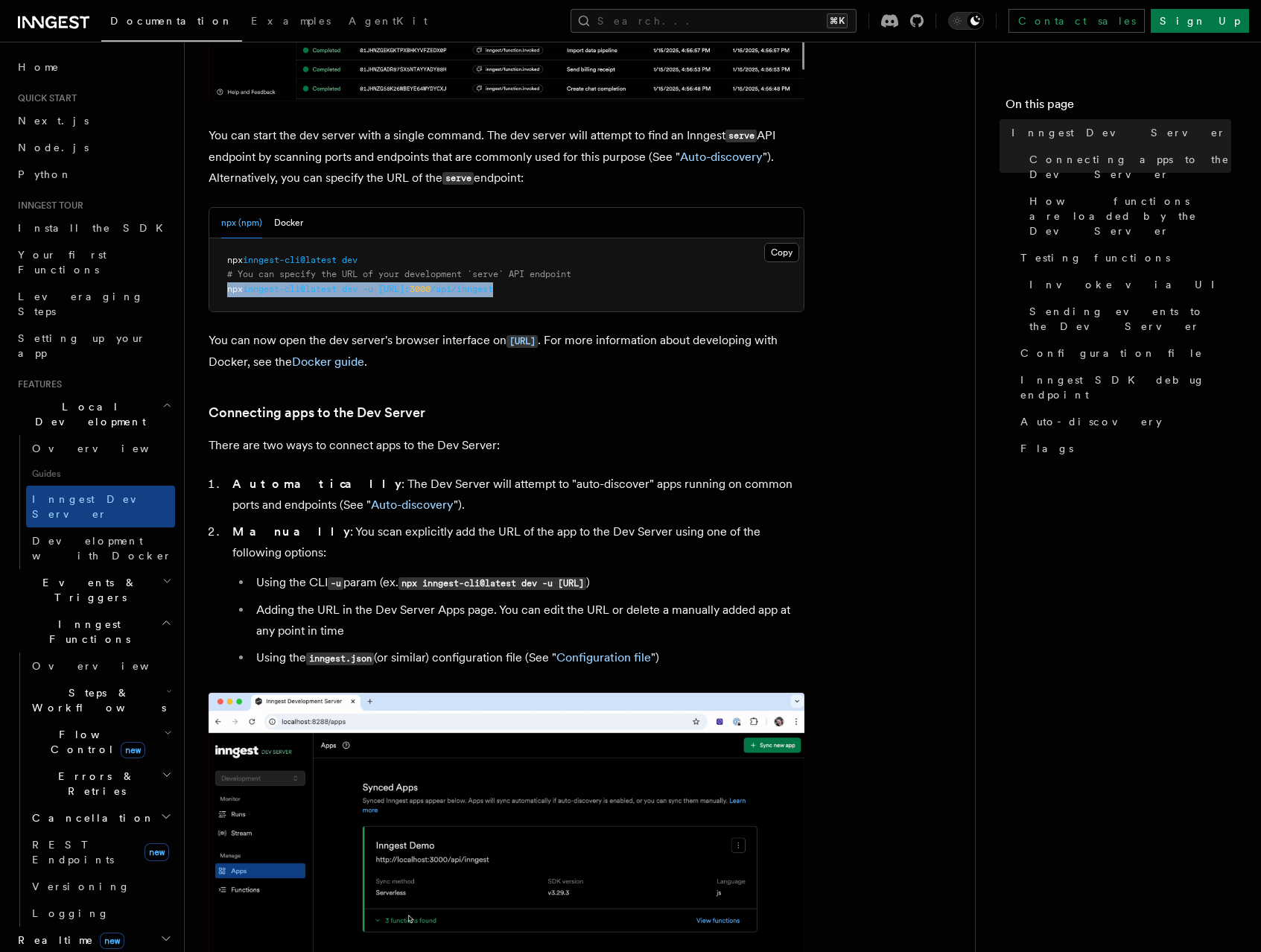
copy span "npx inngest-cli@latest dev -u http://localhost: 3000 /api/inngest"
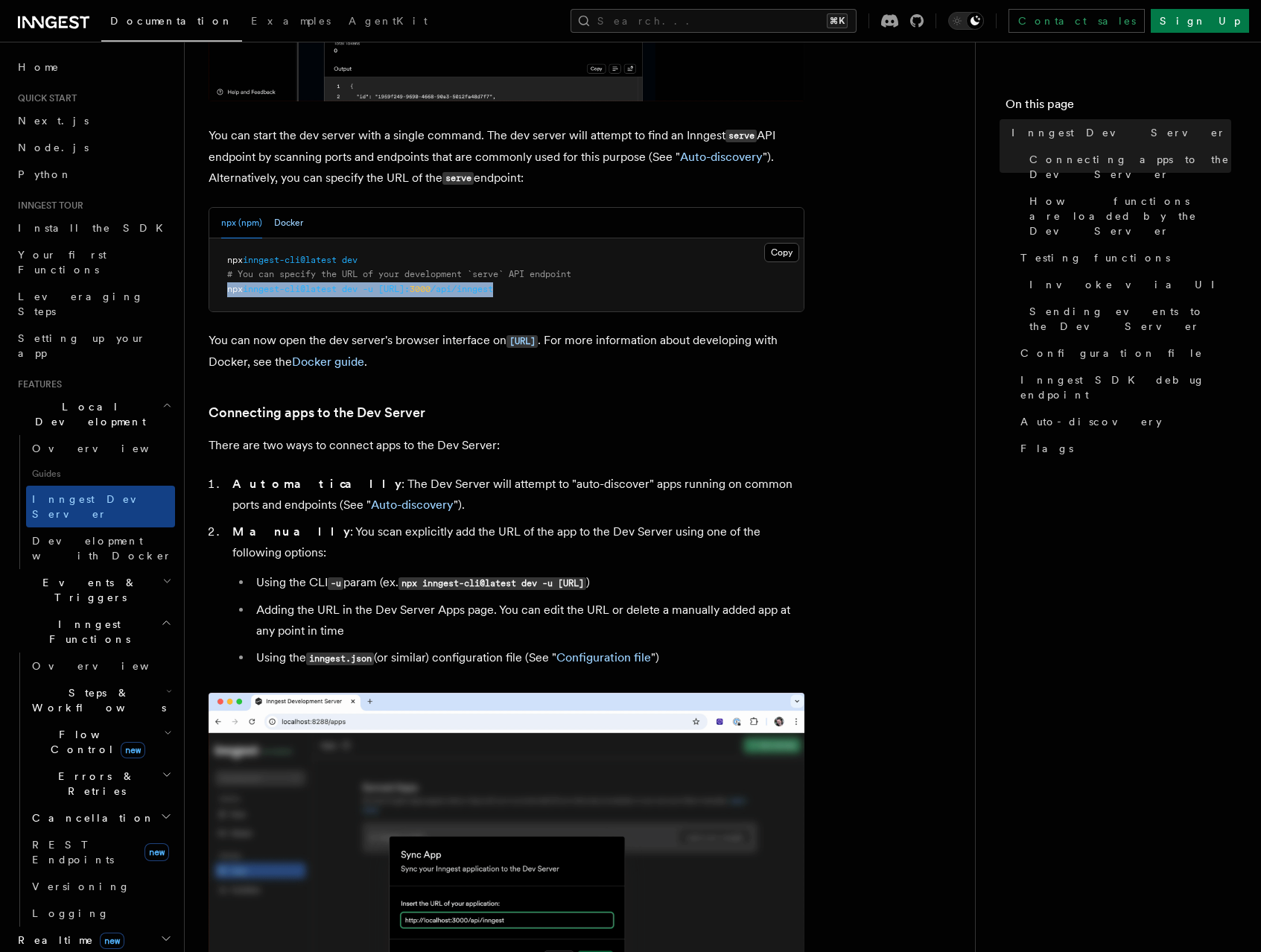
click at [274, 218] on button "Docker" at bounding box center [288, 223] width 29 height 31
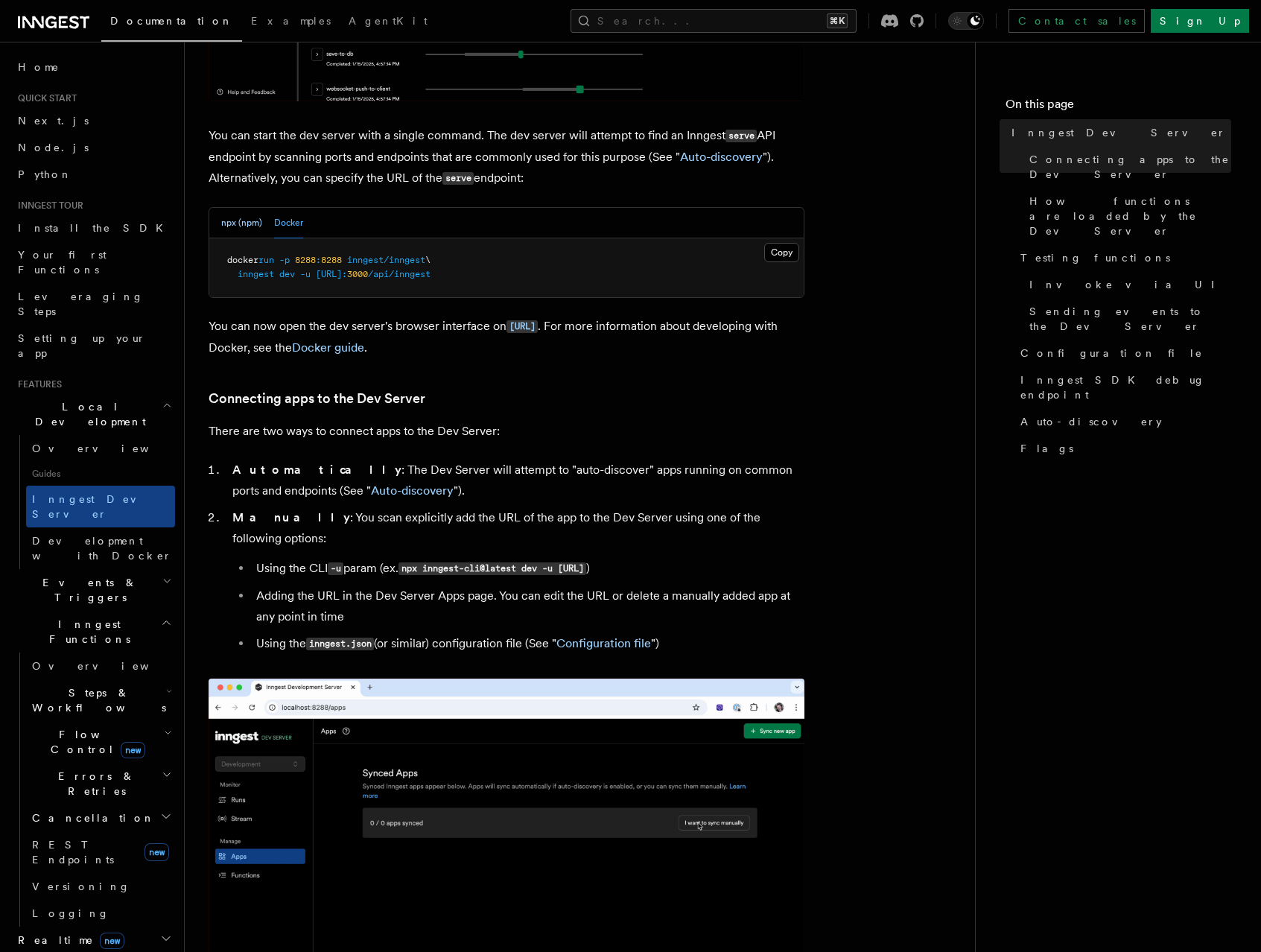
click at [242, 224] on button "npx (npm)" at bounding box center [241, 223] width 41 height 31
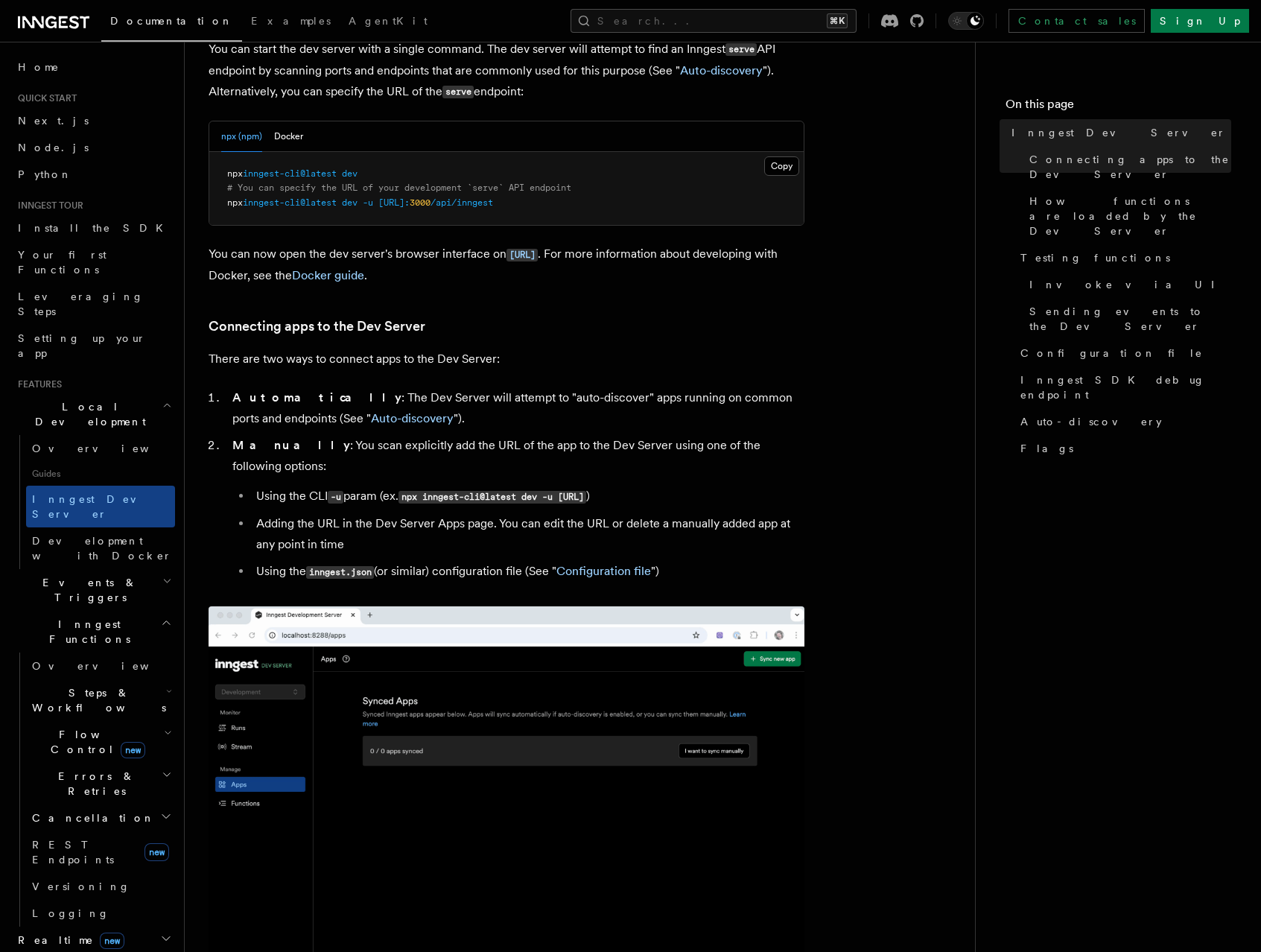
scroll to position [648, 0]
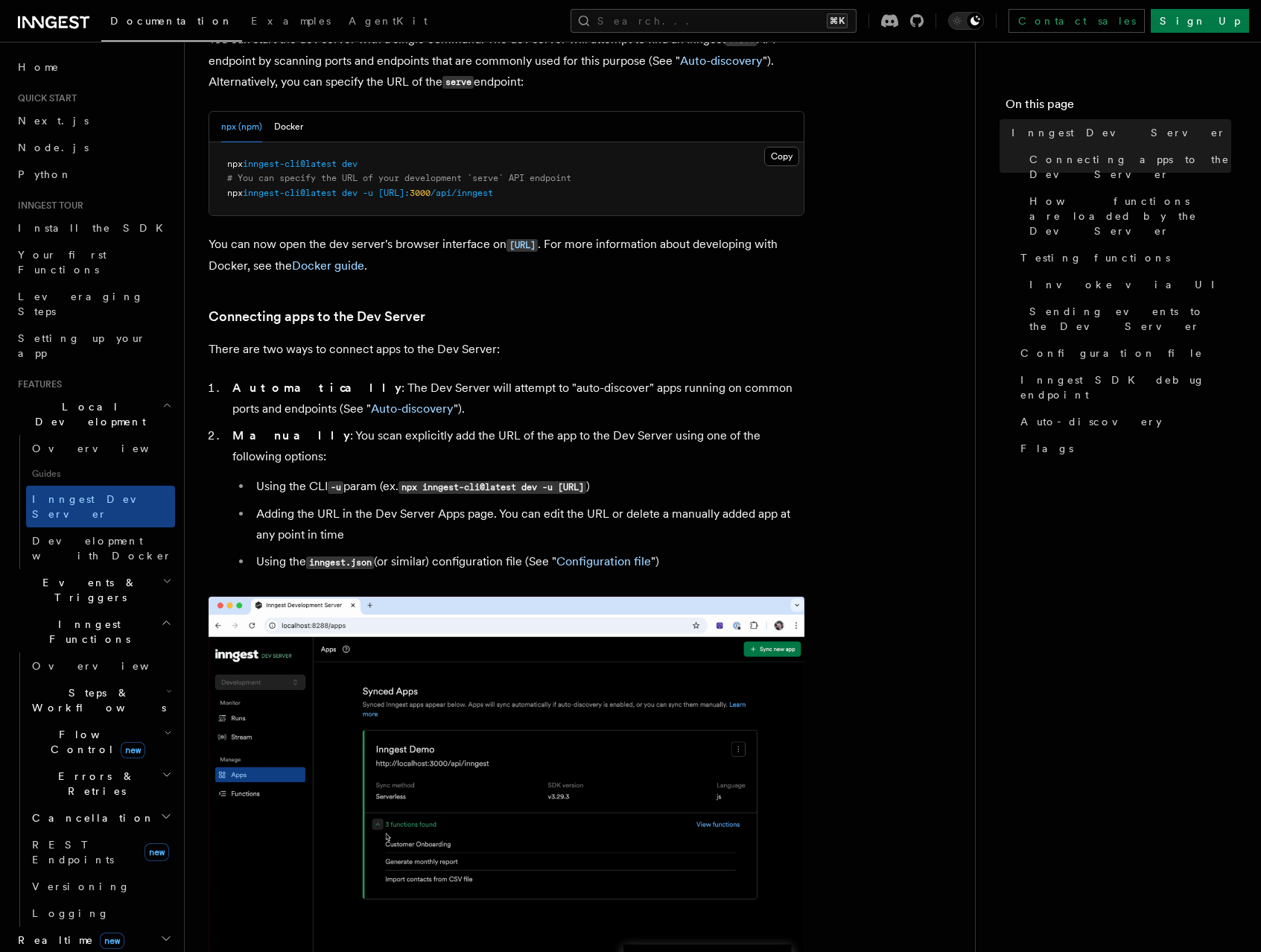
click at [319, 556] on code "inngest.json" at bounding box center [340, 562] width 68 height 12
drag, startPoint x: 313, startPoint y: 541, endPoint x: 376, endPoint y: 545, distance: 63.1
click at [374, 556] on code "inngest.json" at bounding box center [340, 562] width 68 height 12
copy code "inngest.json"
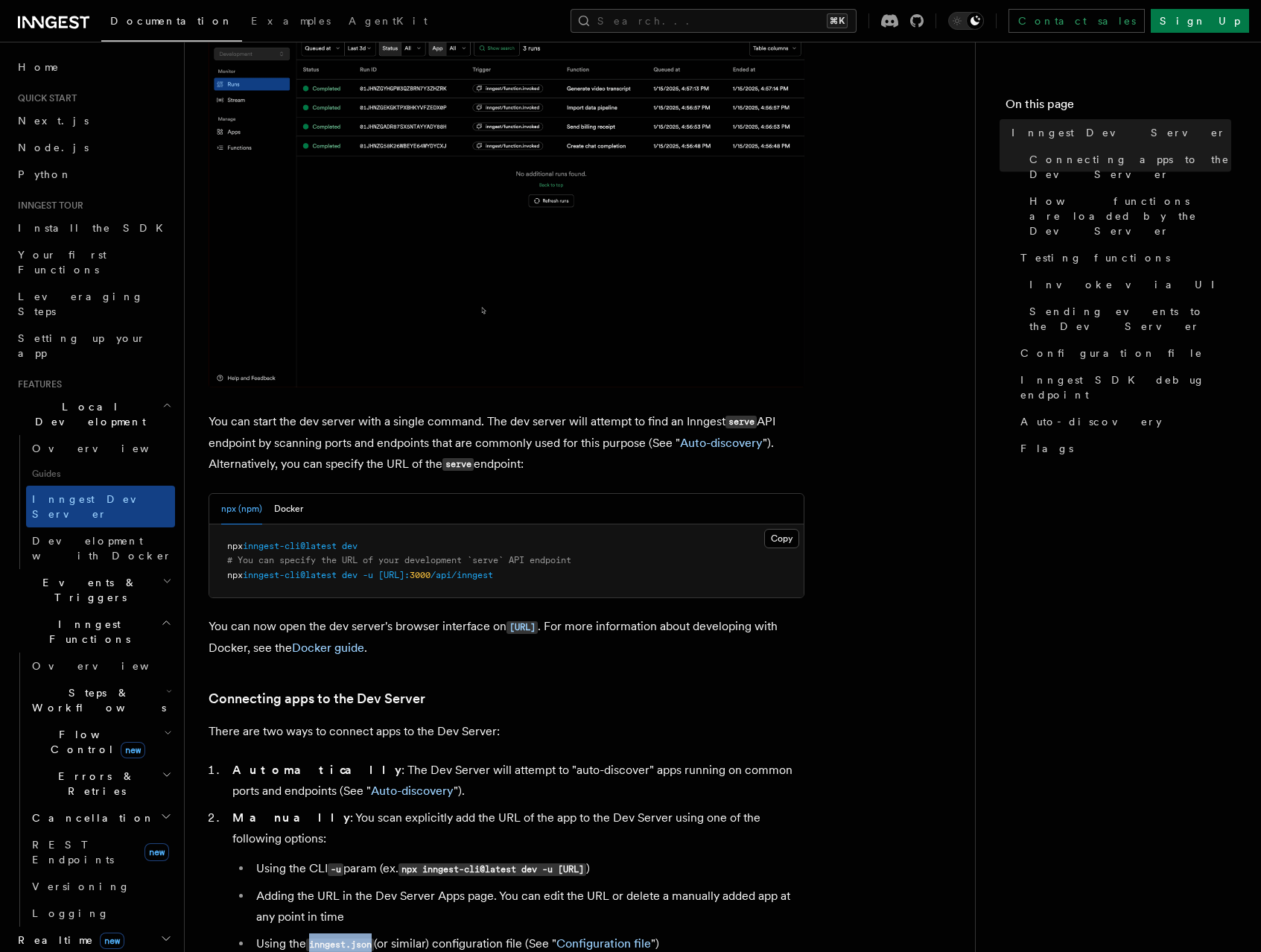
scroll to position [0, 0]
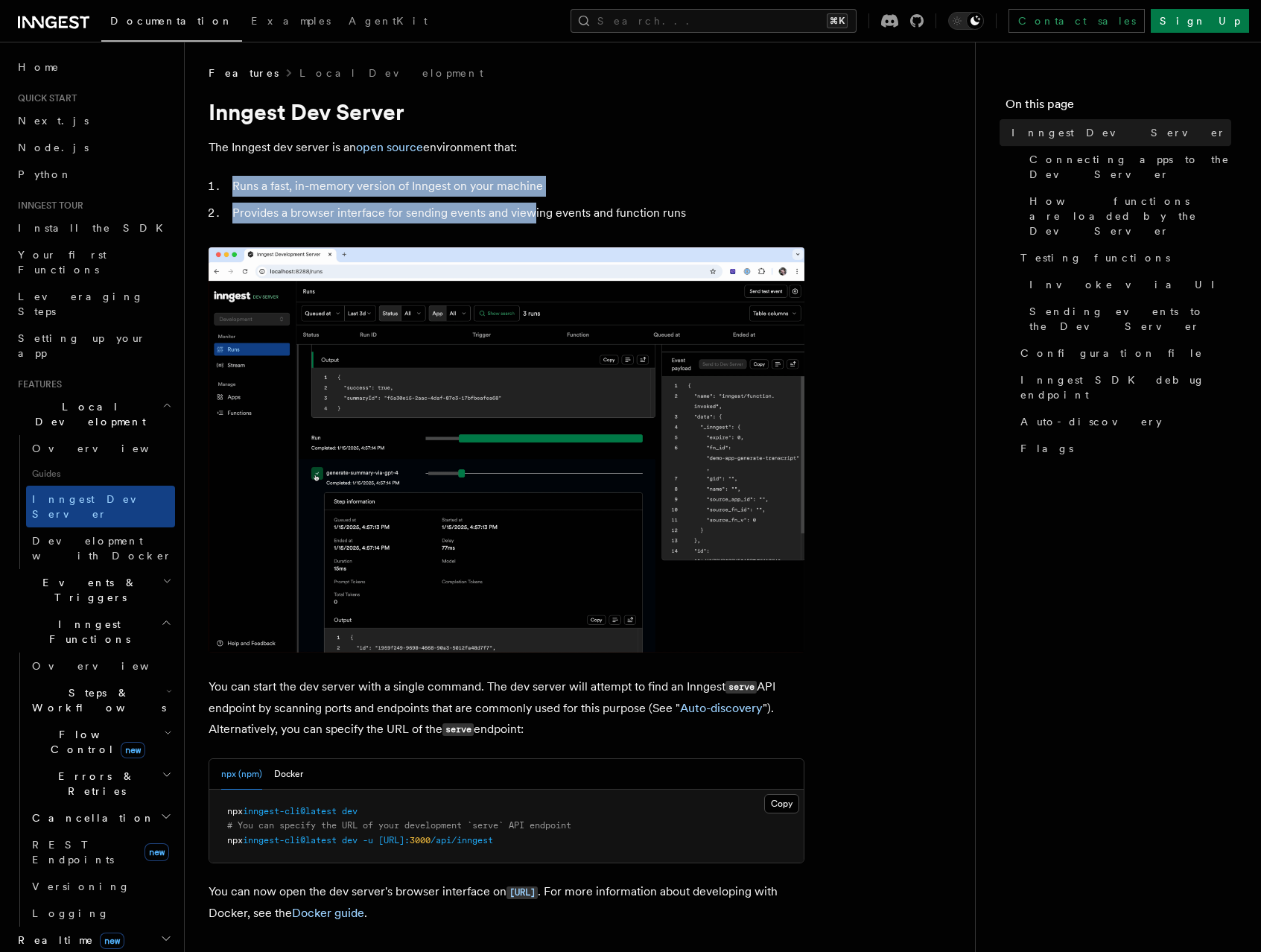
drag, startPoint x: 228, startPoint y: 184, endPoint x: 534, endPoint y: 209, distance: 307.0
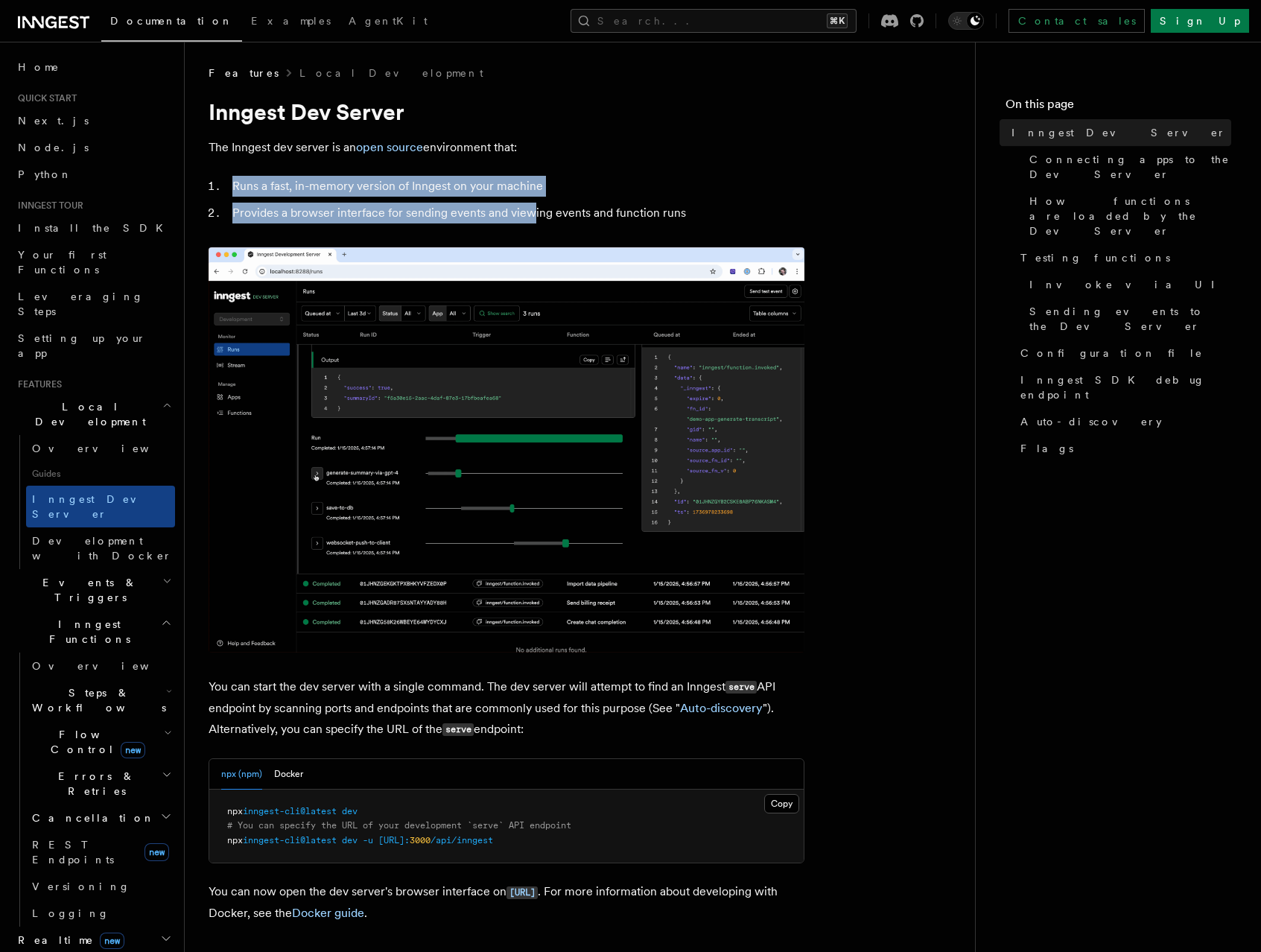
click at [534, 209] on ol "Runs a fast, in-memory version of Inngest on your machine Provides a browser in…" at bounding box center [506, 199] width 596 height 48
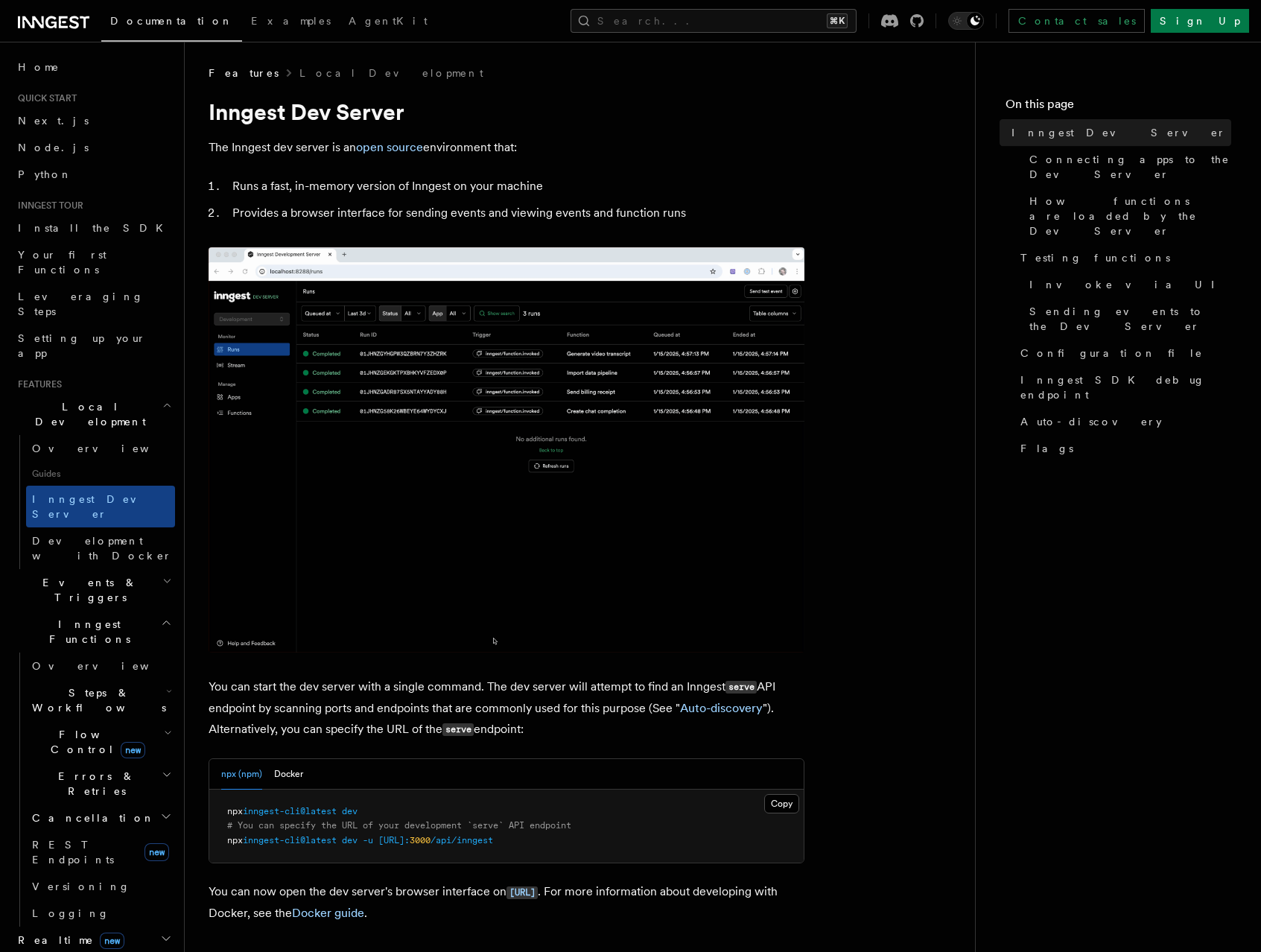
click at [586, 212] on li "Provides a browser interface for sending events and viewing events and function…" at bounding box center [517, 213] width 577 height 21
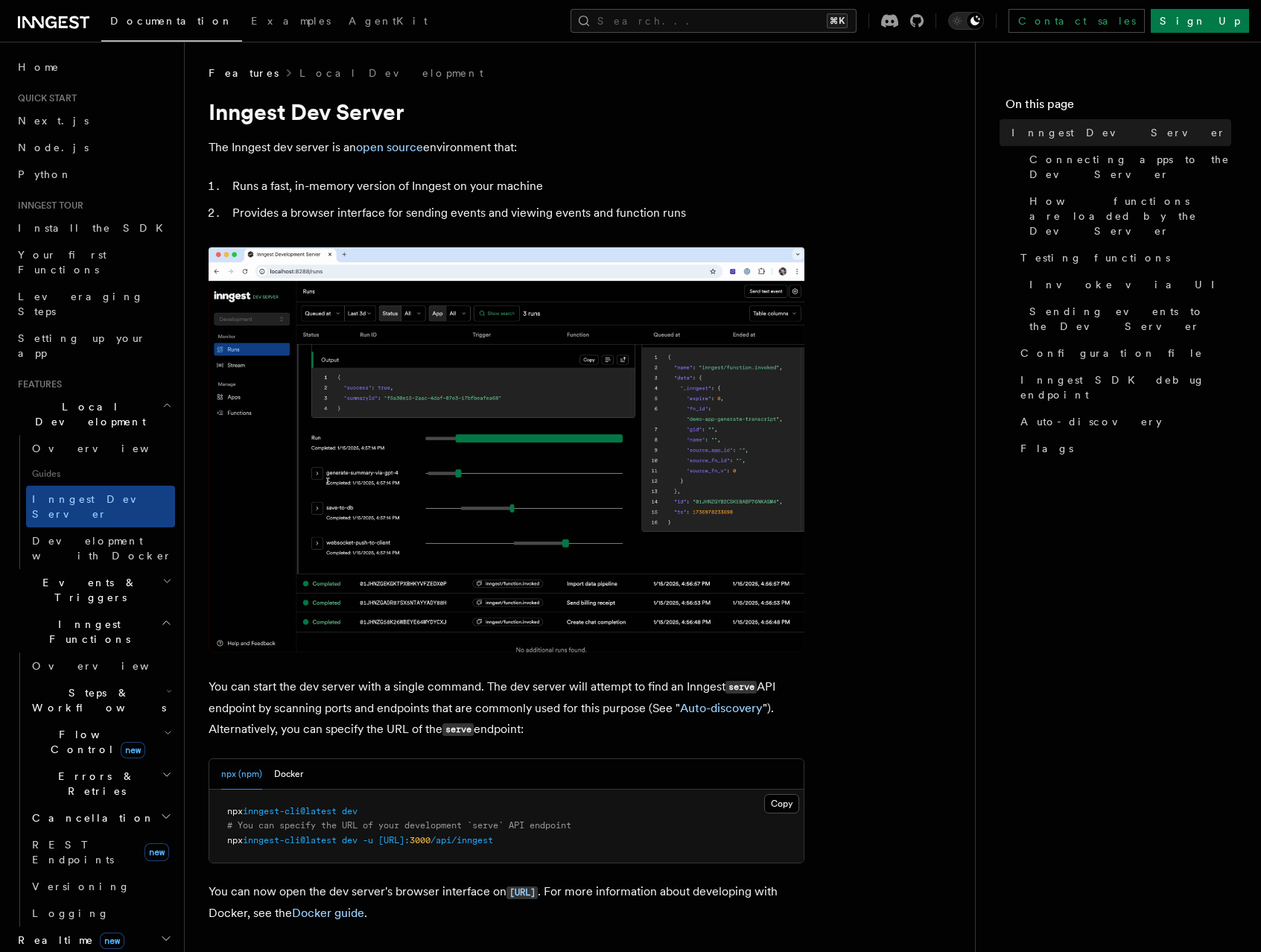
click at [359, 430] on img at bounding box center [506, 449] width 596 height 405
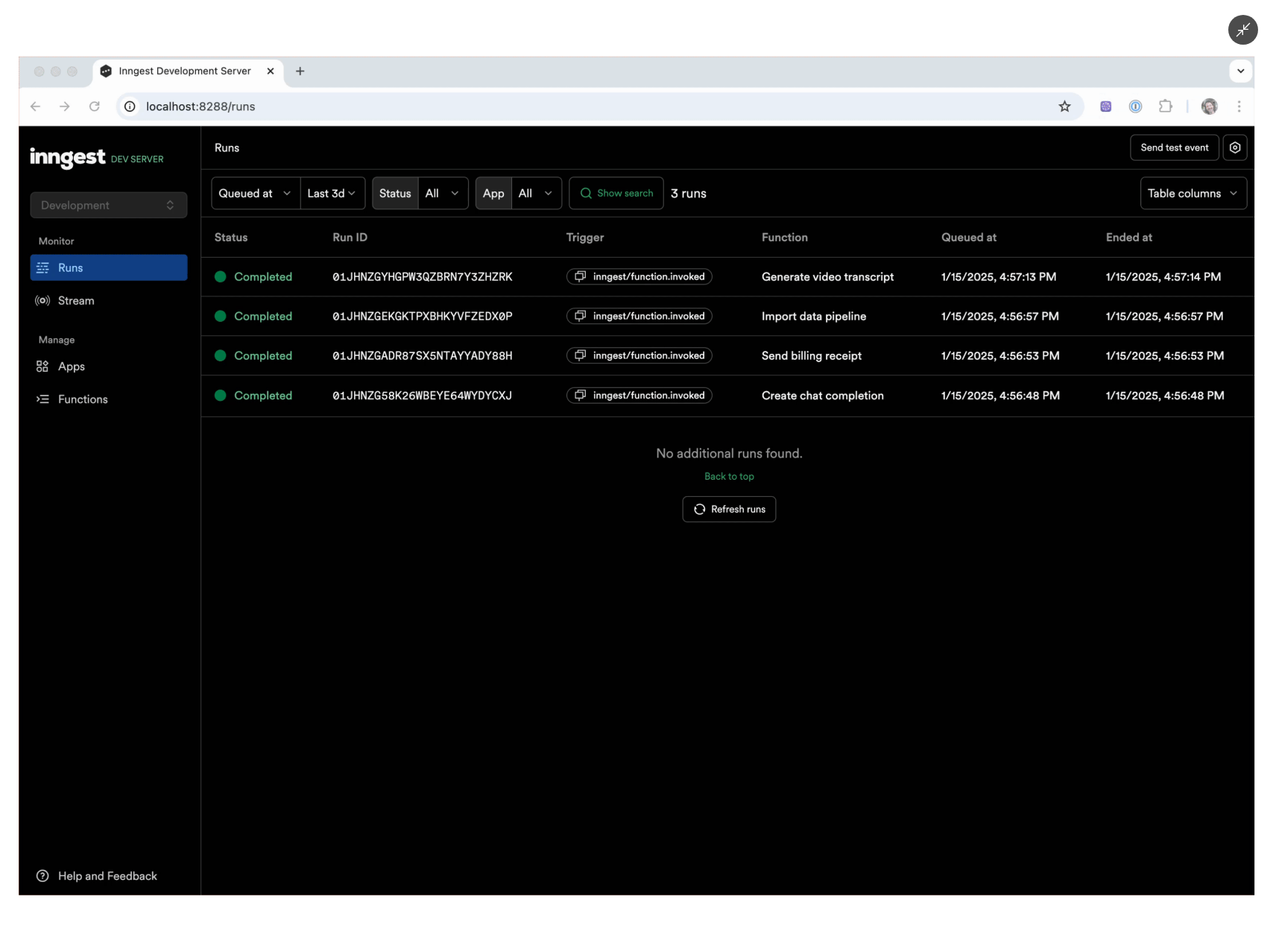
click at [385, 520] on img at bounding box center [636, 476] width 1236 height 839
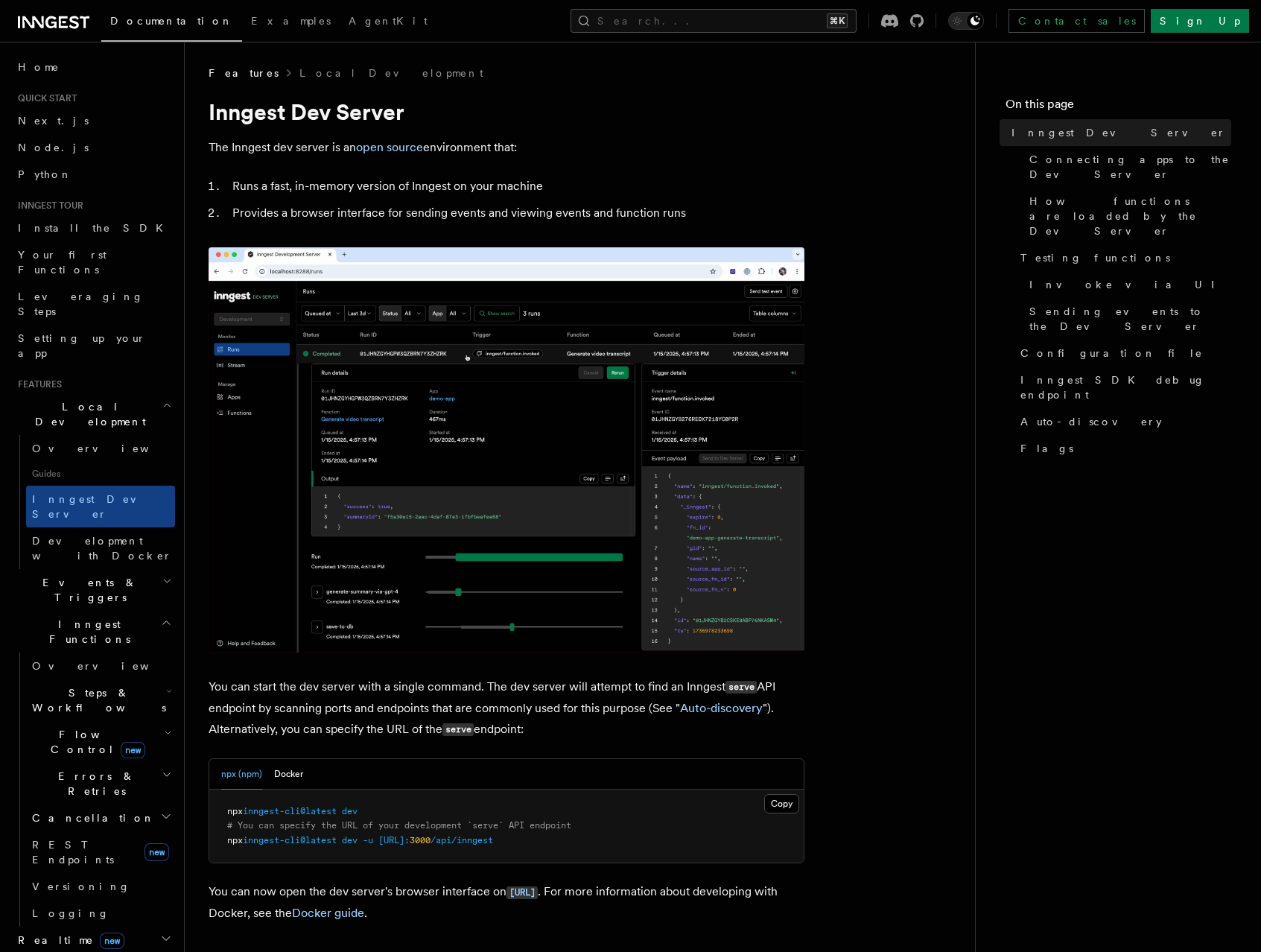
click at [354, 466] on img at bounding box center [506, 449] width 596 height 405
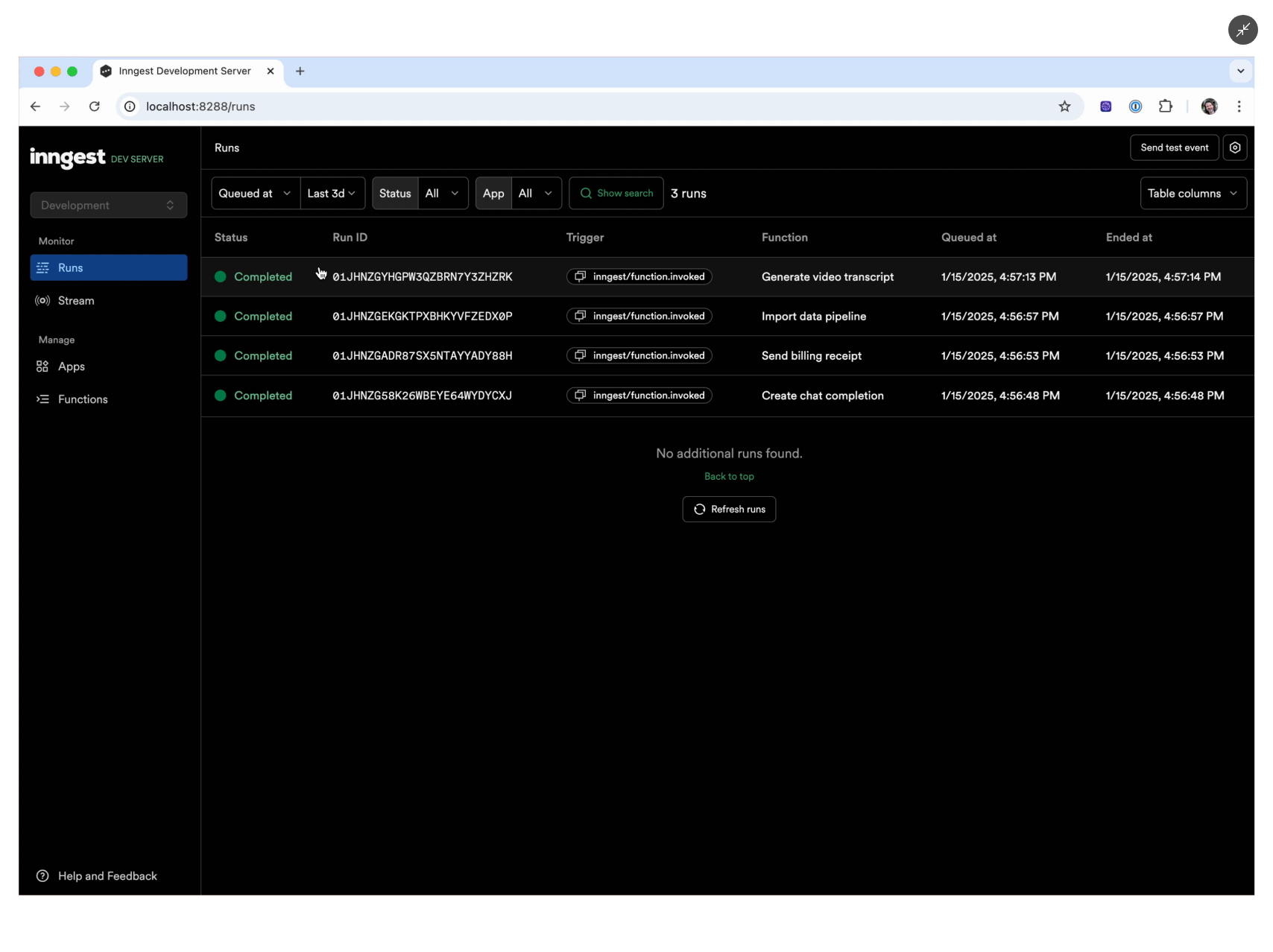
click at [302, 445] on img at bounding box center [636, 476] width 1236 height 839
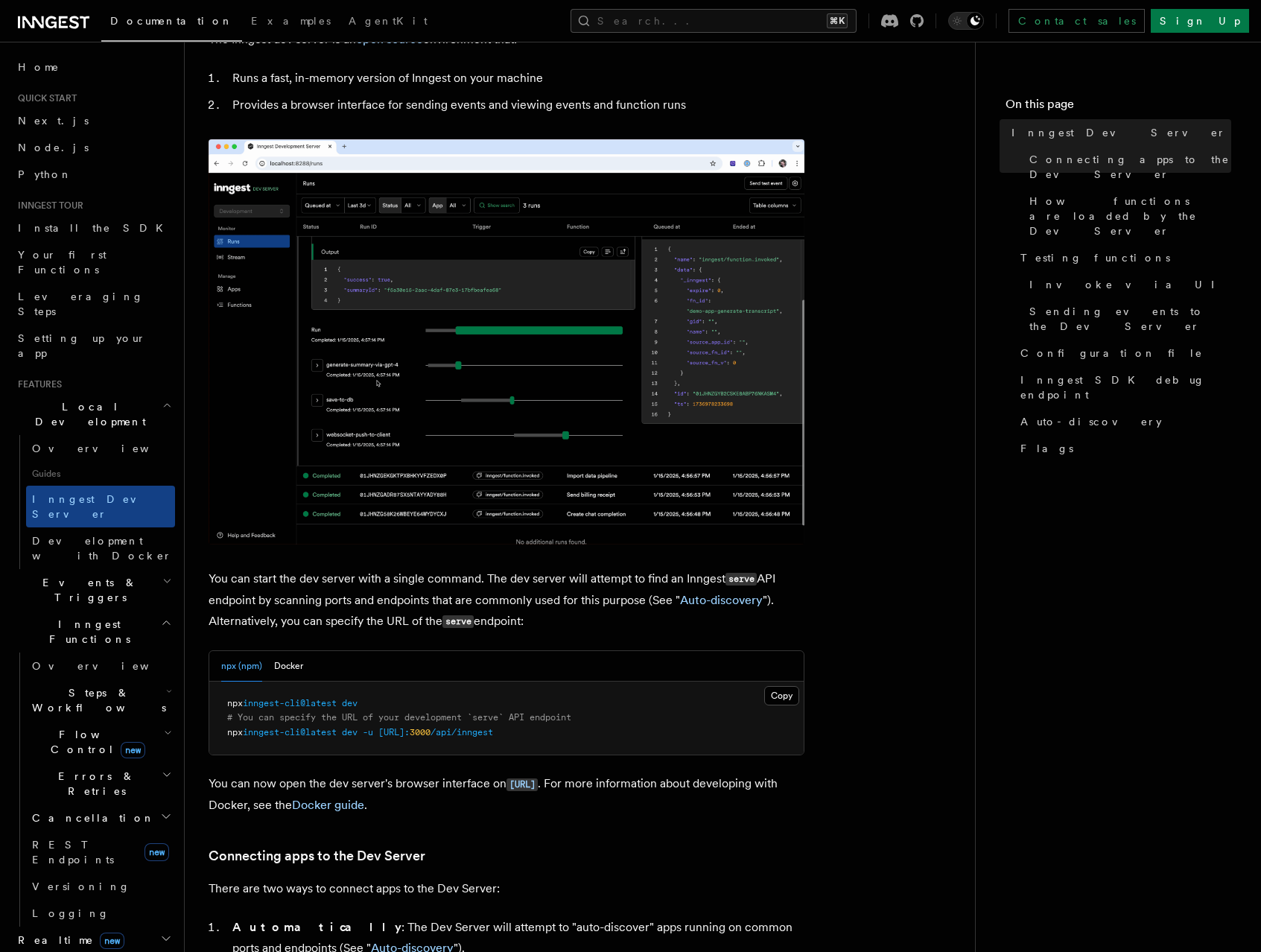
scroll to position [254, 0]
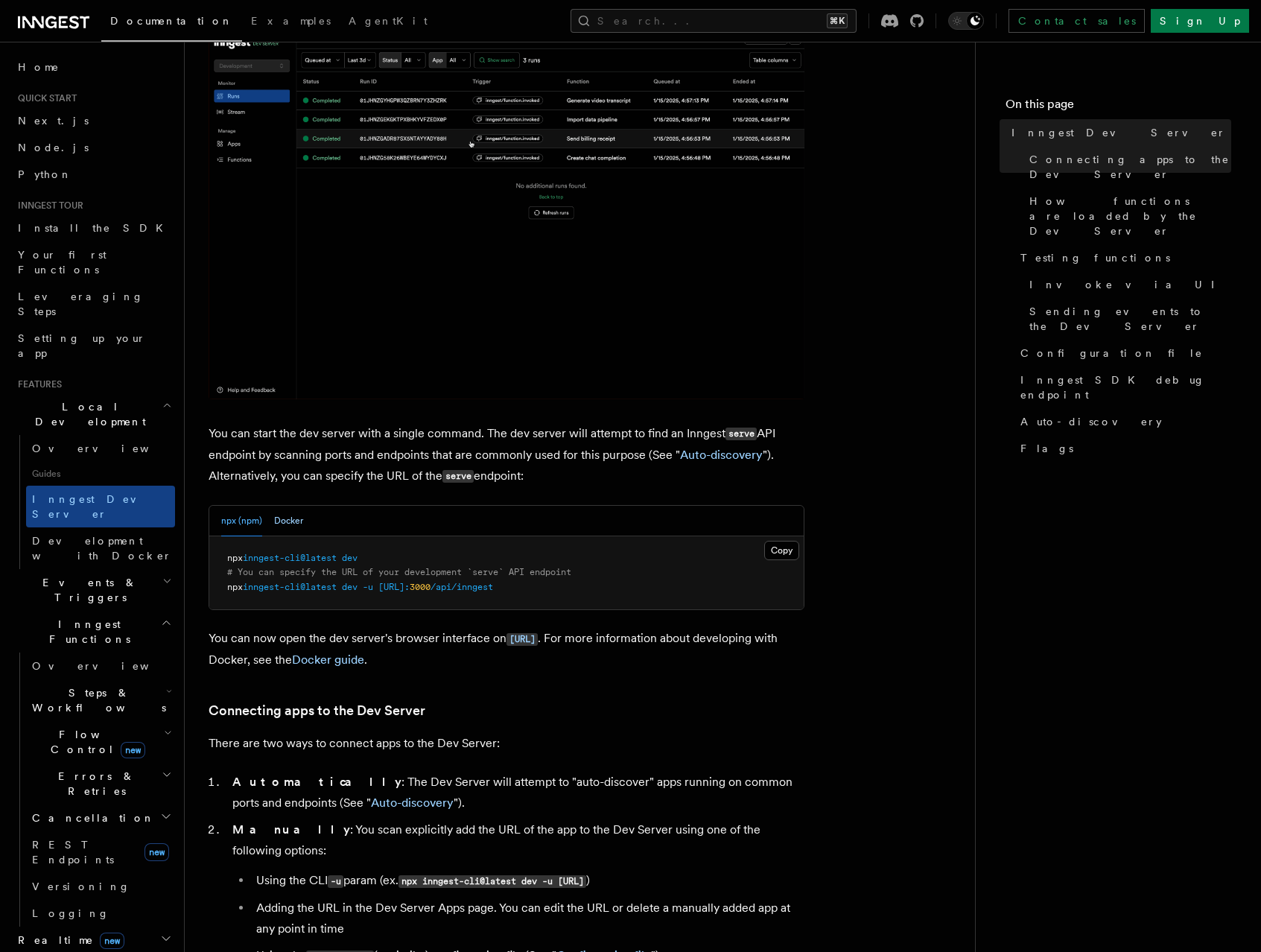
click at [278, 521] on button "Docker" at bounding box center [288, 521] width 29 height 31
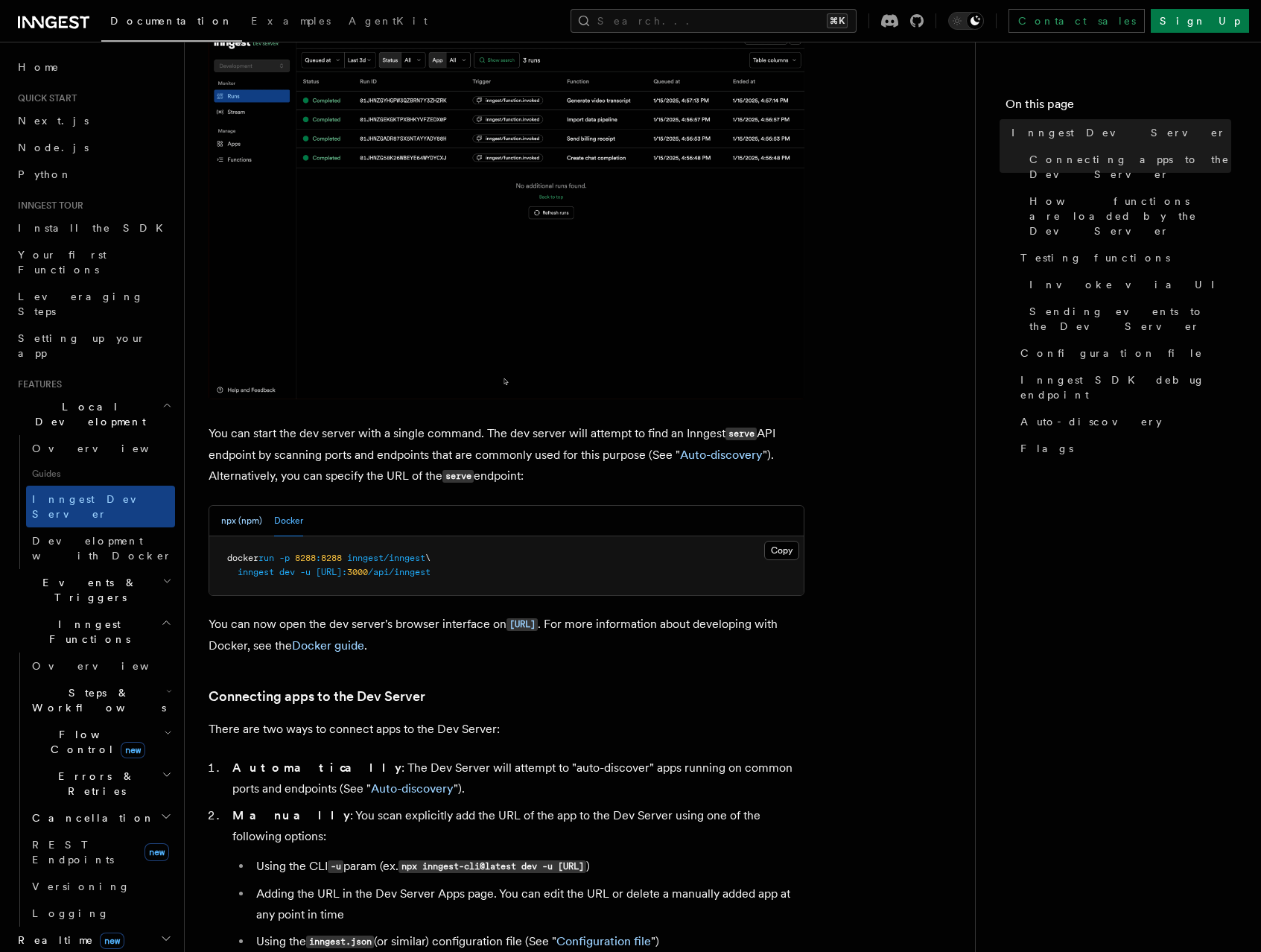
click at [226, 521] on button "npx (npm)" at bounding box center [241, 521] width 41 height 31
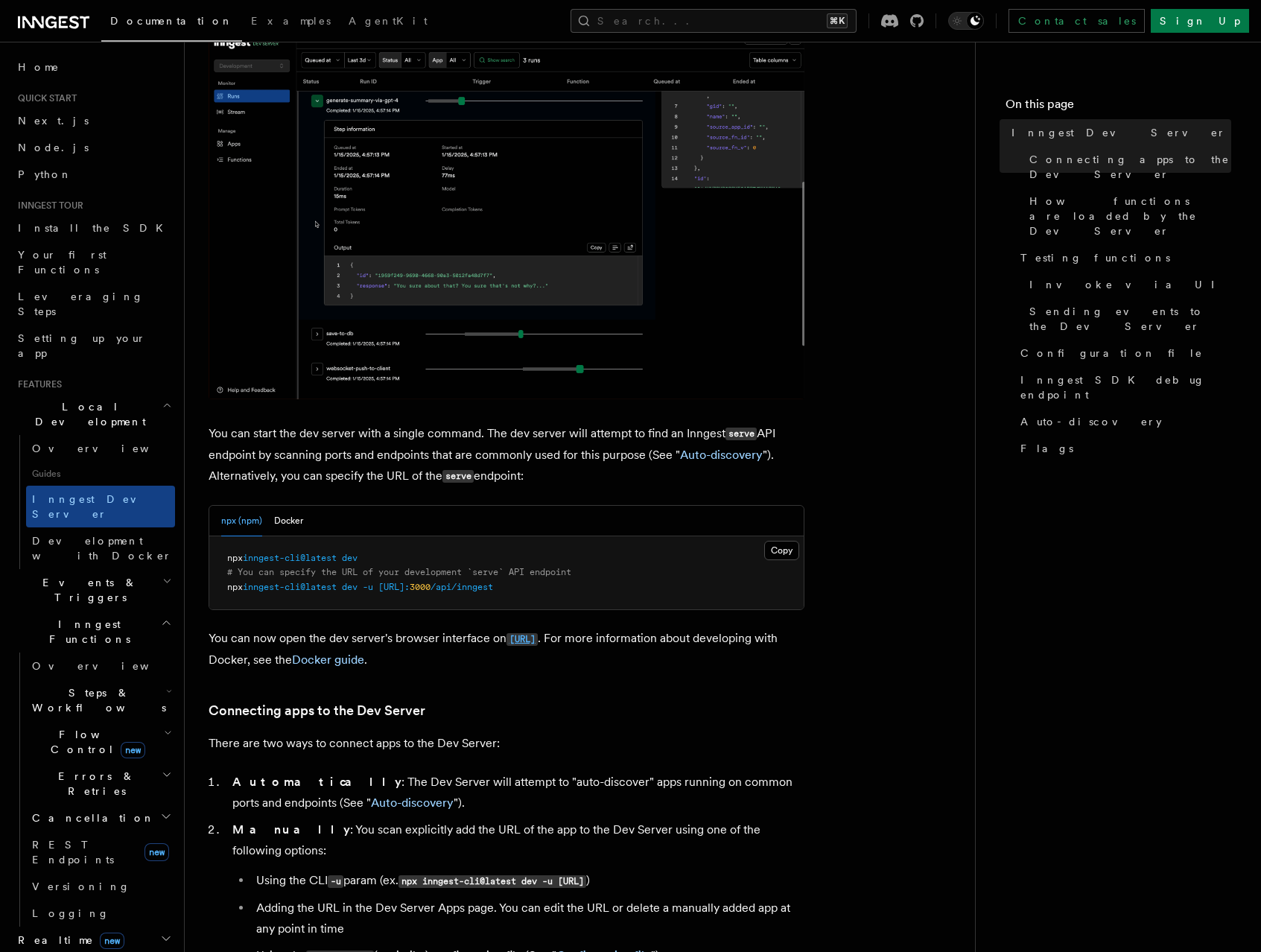
click at [537, 642] on code "[URL]" at bounding box center [522, 639] width 31 height 12
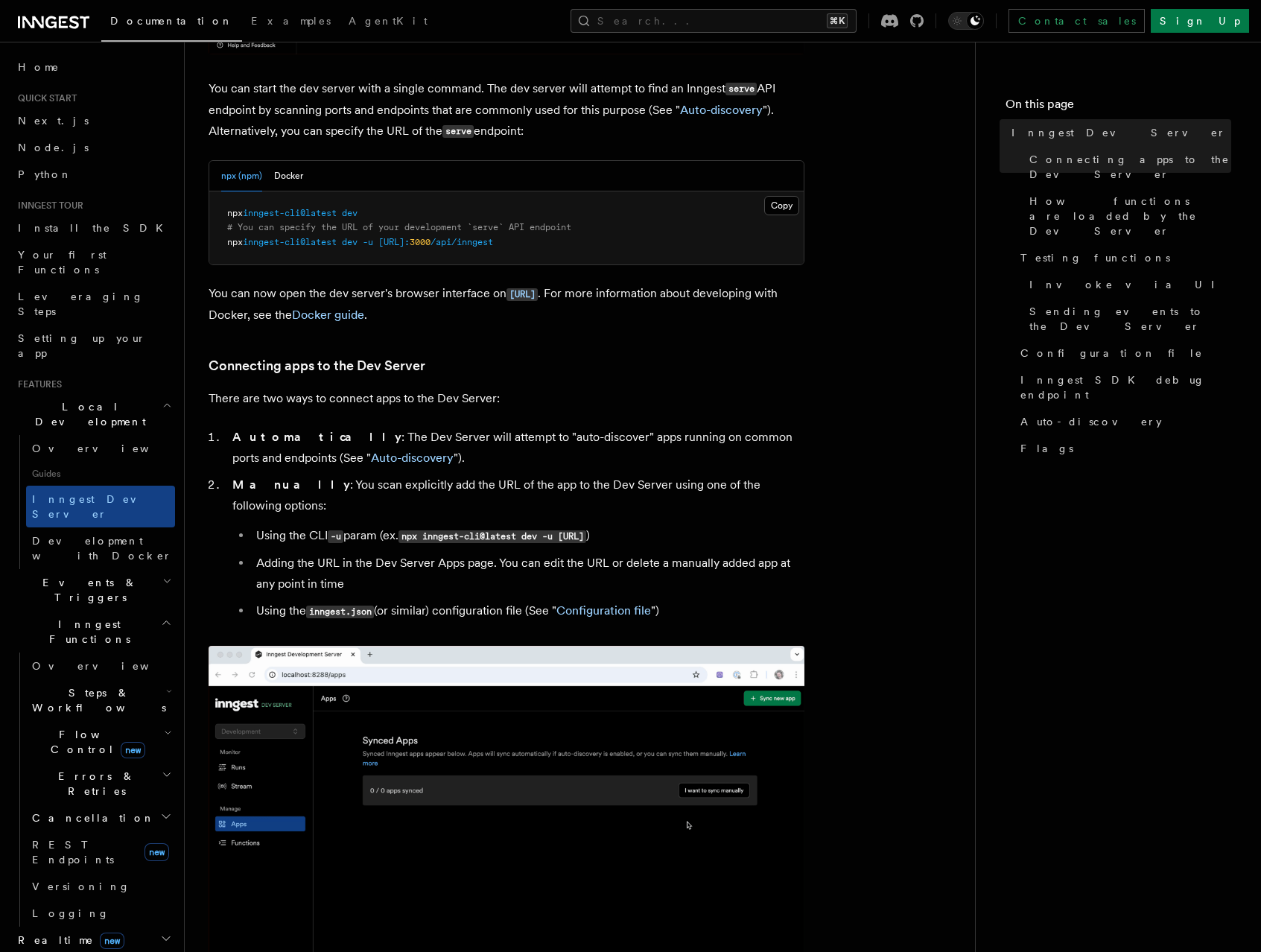
scroll to position [675, 0]
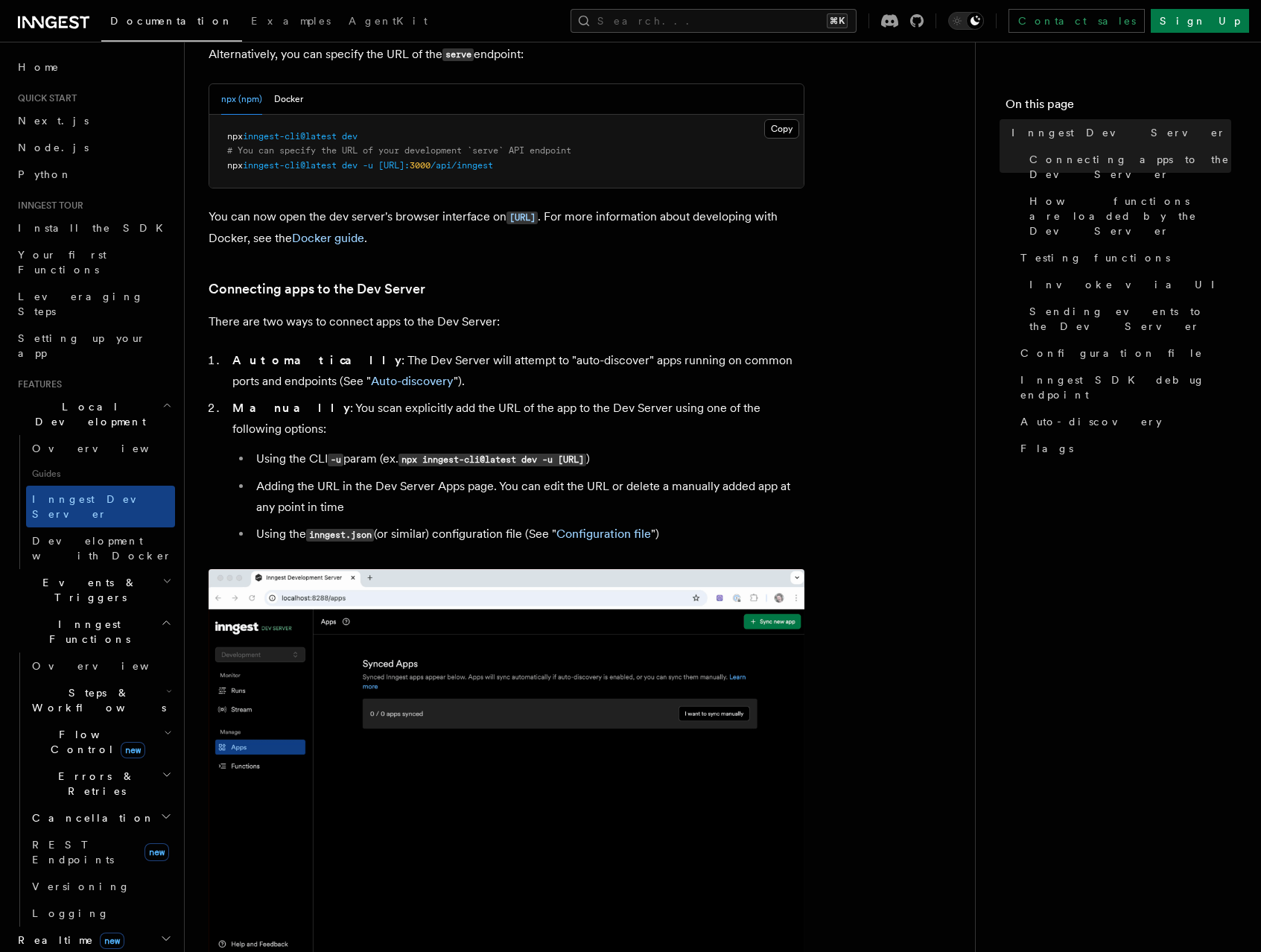
click at [557, 296] on h3 "Connecting apps to the Dev Server" at bounding box center [506, 289] width 596 height 21
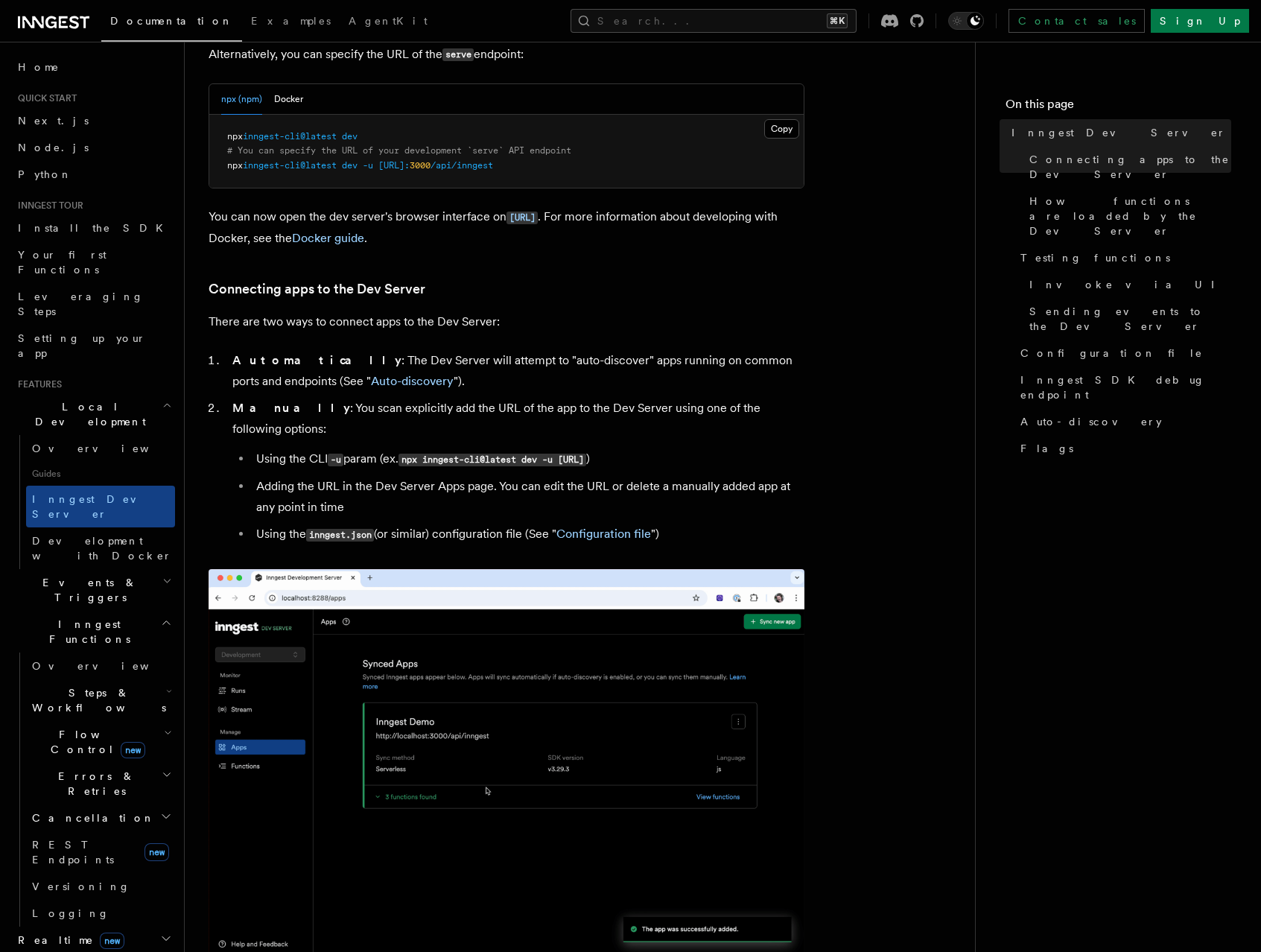
drag, startPoint x: 505, startPoint y: 219, endPoint x: 581, endPoint y: 371, distance: 169.9
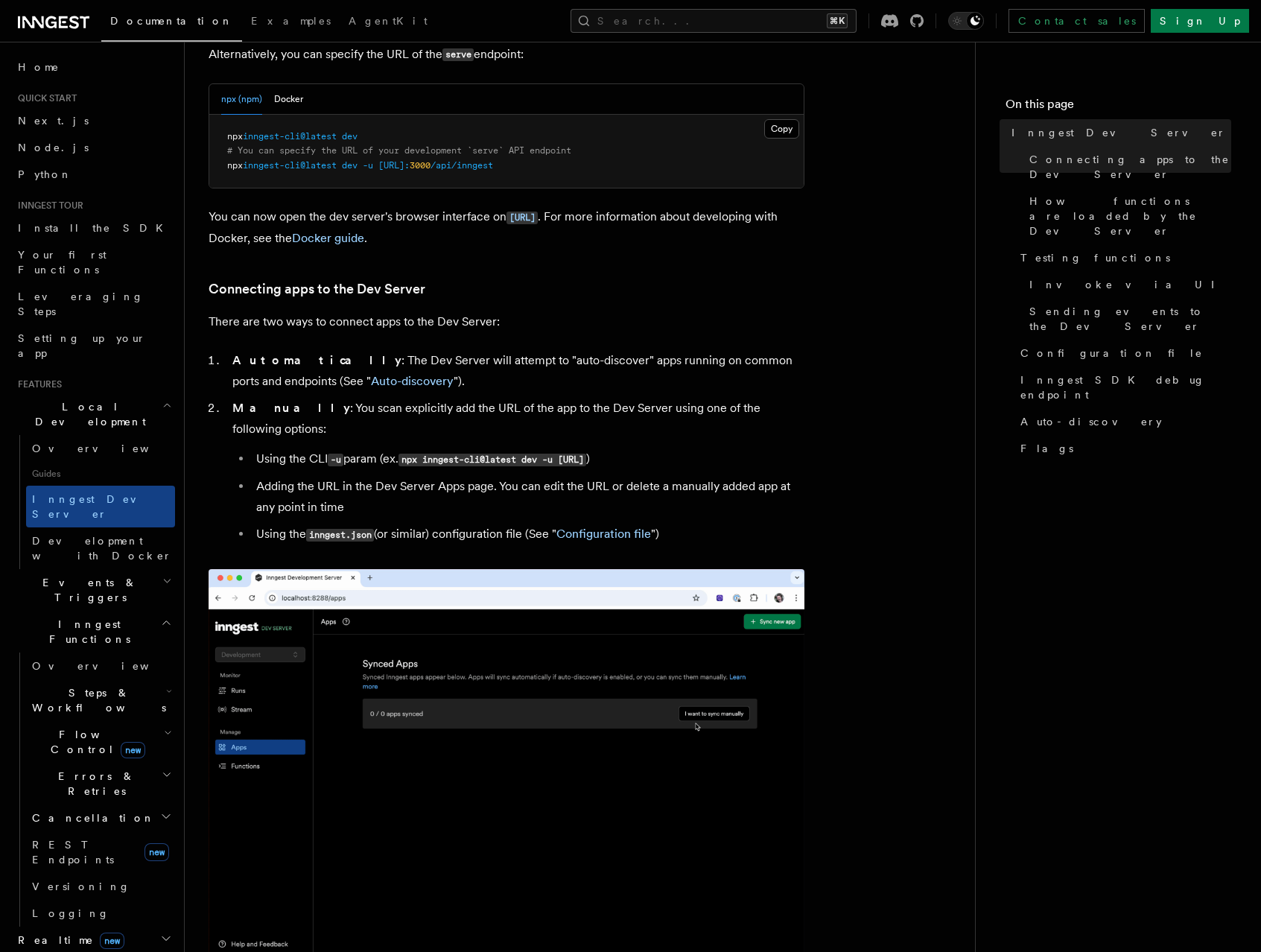
click at [624, 219] on p "You can now open the dev server's browser interface on [URL] . For more informa…" at bounding box center [506, 227] width 596 height 42
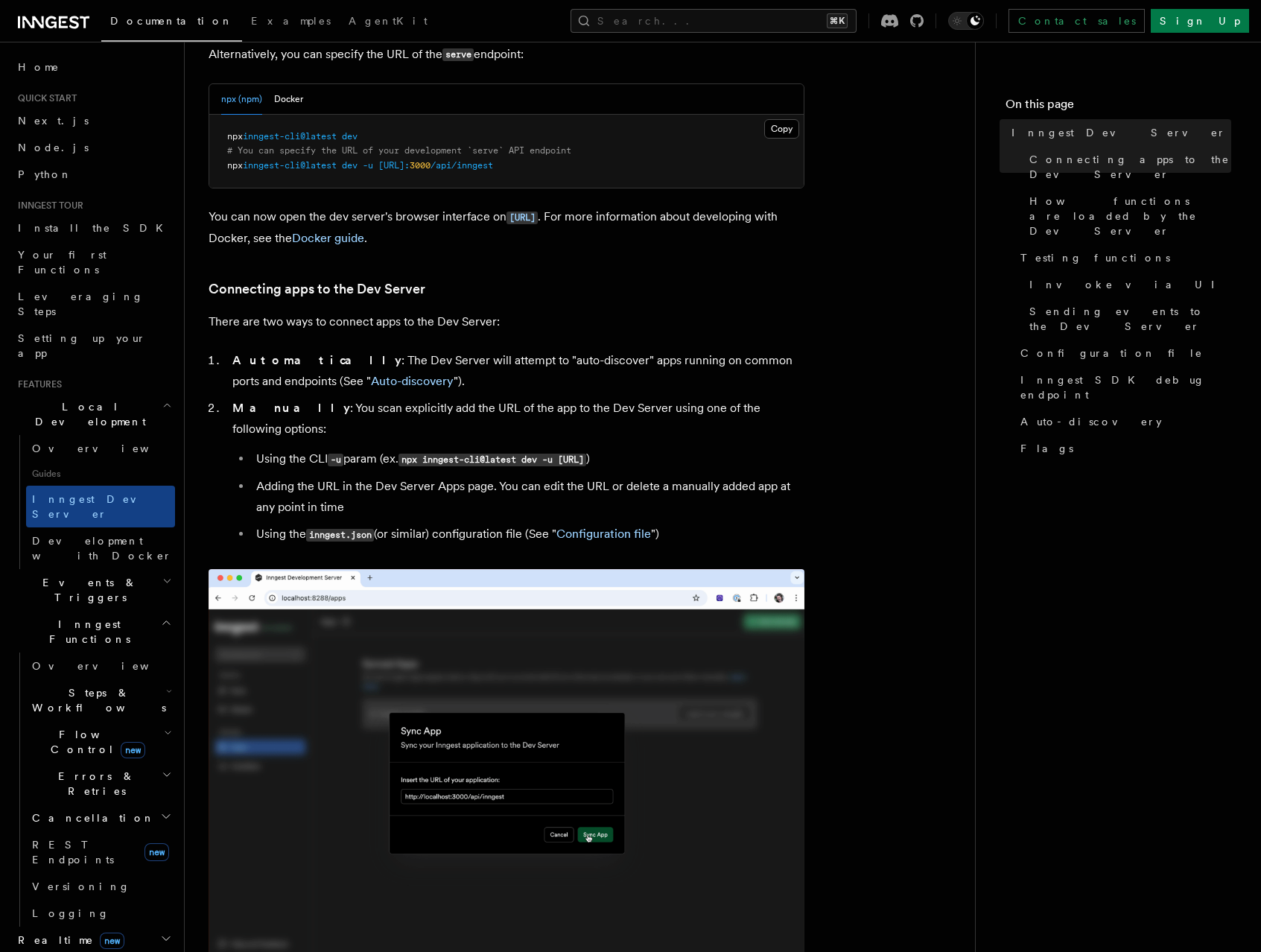
copy p "[URL]"
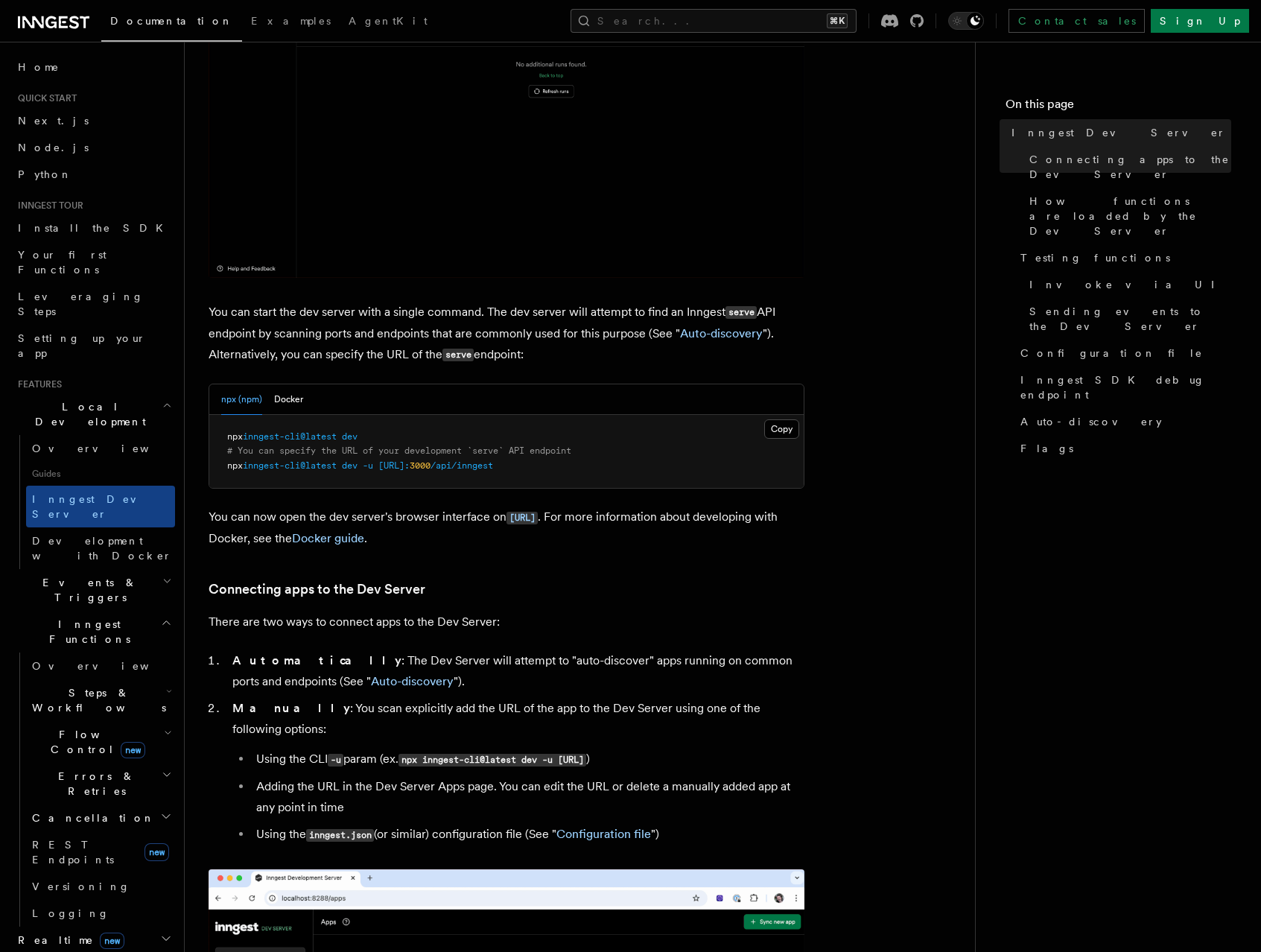
scroll to position [356, 0]
